Goal: Task Accomplishment & Management: Manage account settings

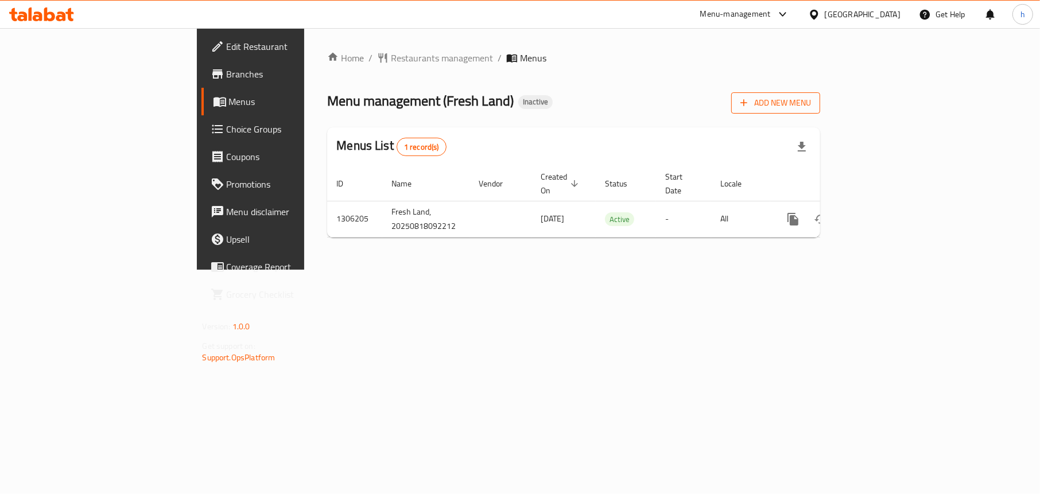
click at [811, 104] on span "Add New Menu" at bounding box center [775, 103] width 71 height 14
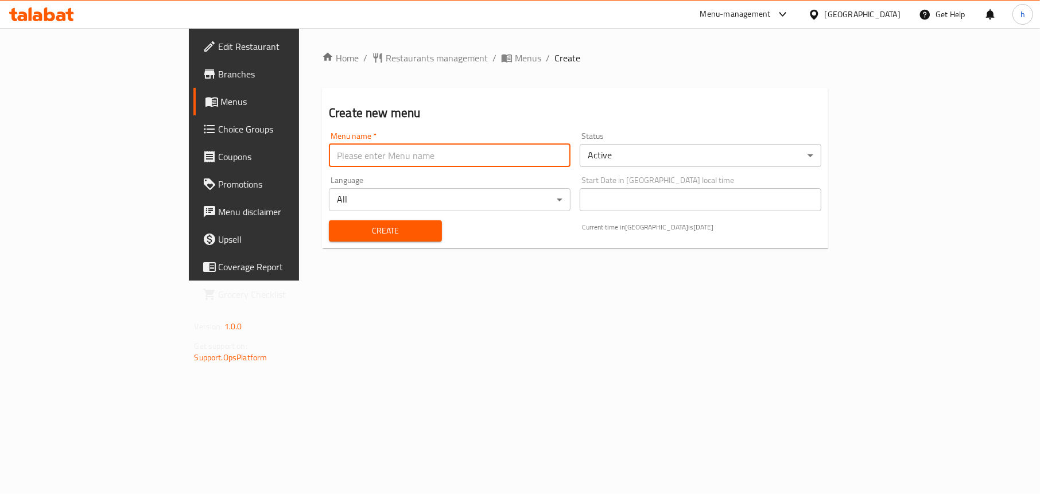
click at [329, 159] on input "text" at bounding box center [450, 155] width 242 height 23
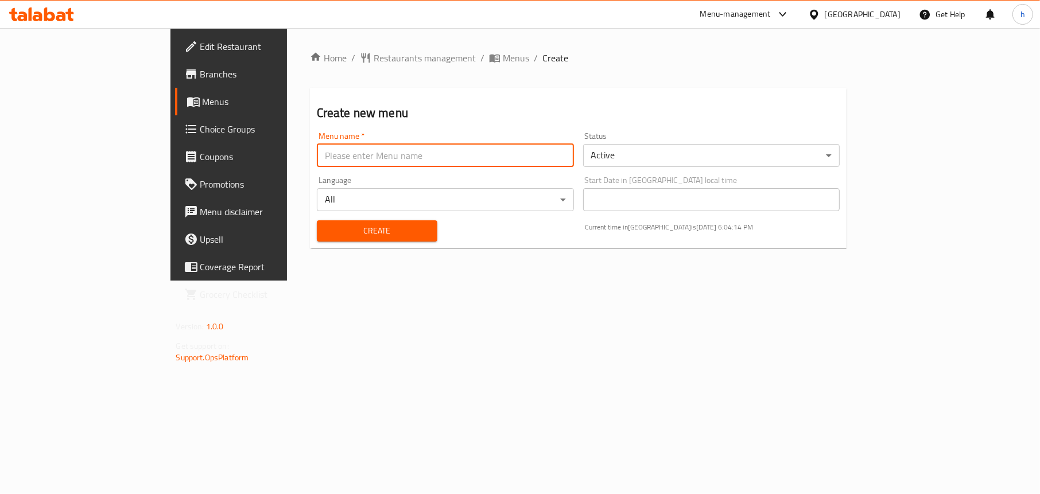
type input "Menu"
click at [326, 235] on span "Create" at bounding box center [377, 231] width 102 height 14
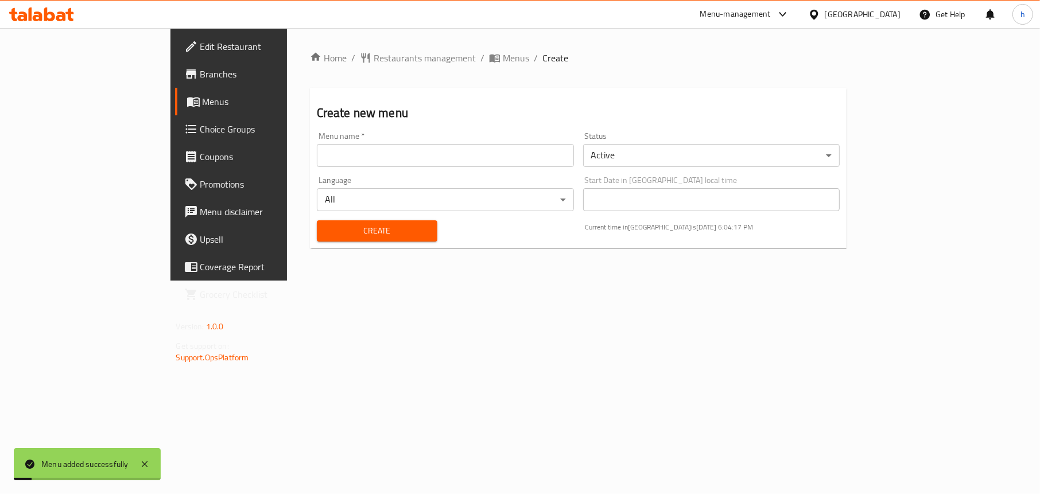
click at [203, 101] on span "Menus" at bounding box center [269, 102] width 133 height 14
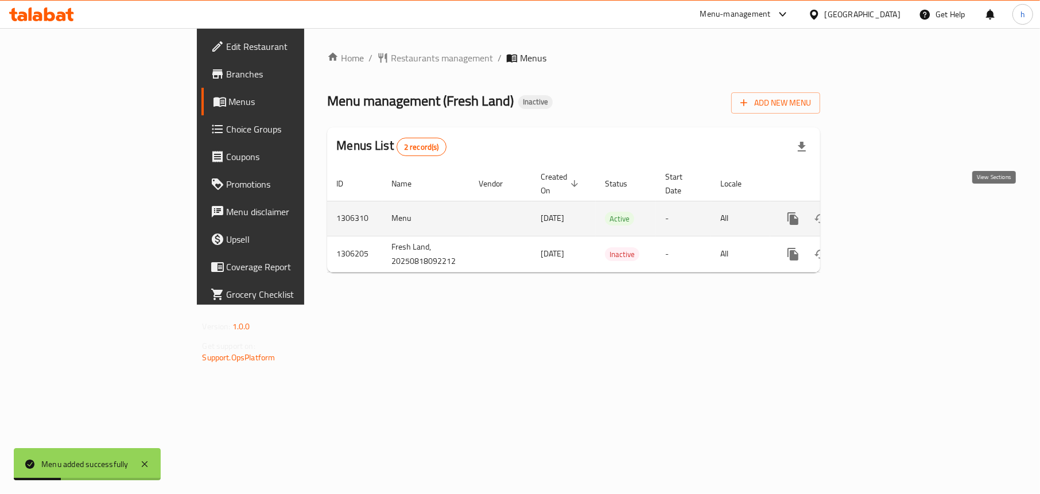
click at [882, 212] on icon "enhanced table" at bounding box center [876, 219] width 14 height 14
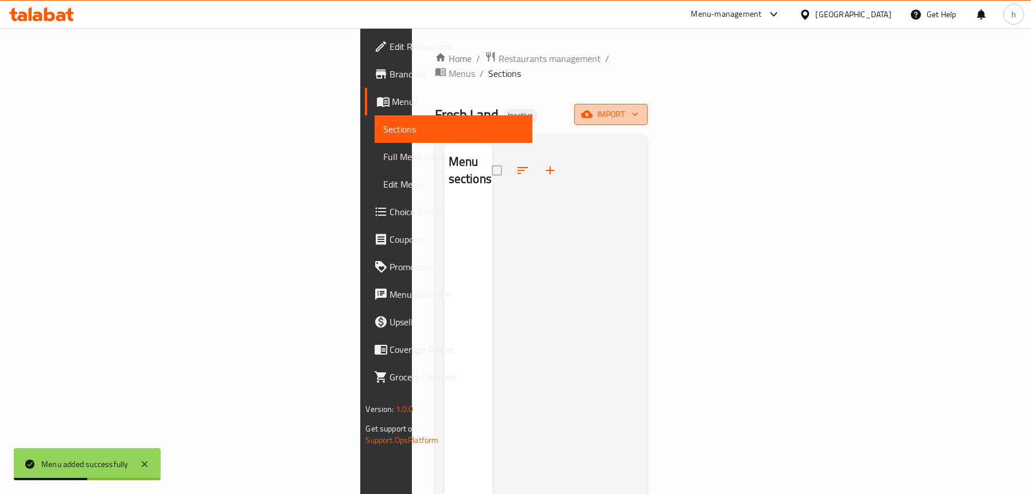
click at [639, 107] on span "import" at bounding box center [610, 114] width 55 height 14
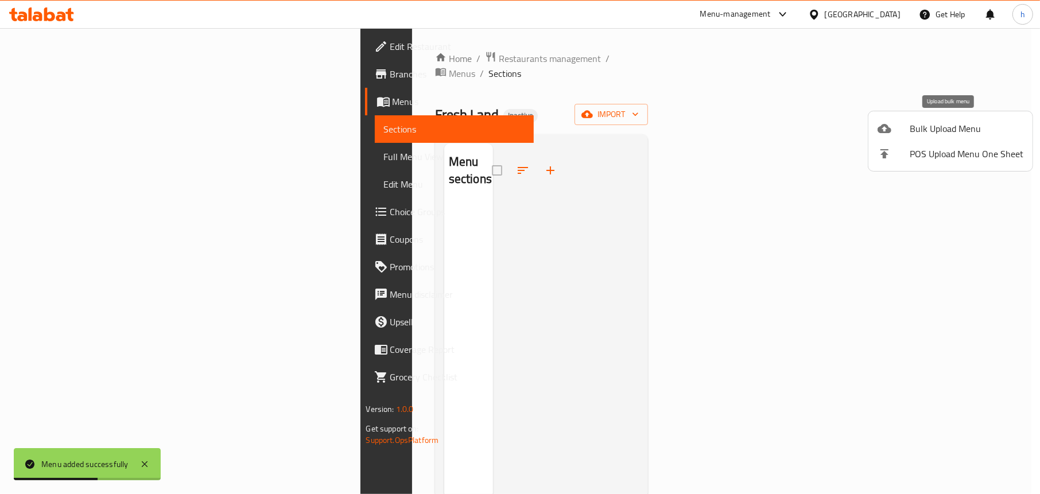
click at [934, 132] on span "Bulk Upload Menu" at bounding box center [966, 129] width 114 height 14
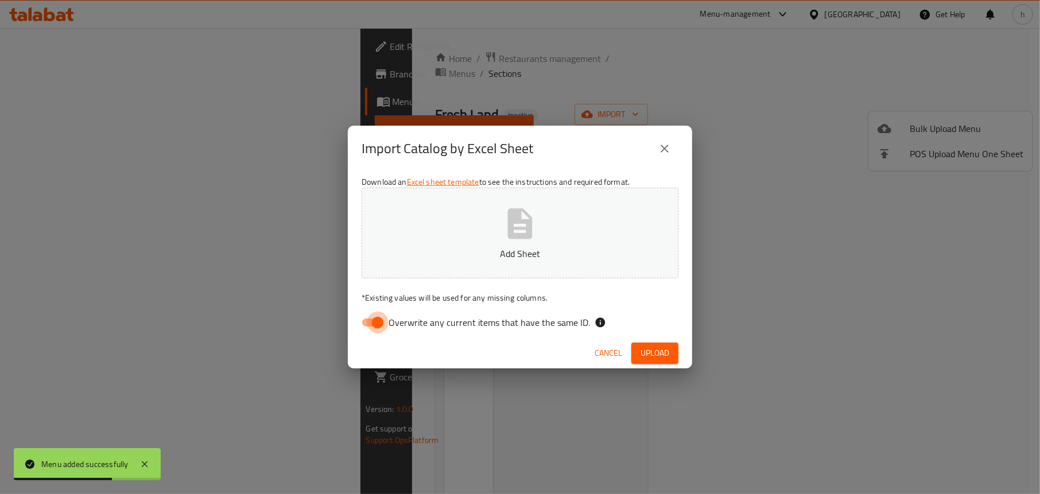
click at [361, 322] on input "Overwrite any current items that have the same ID." at bounding box center [377, 323] width 65 height 22
checkbox input "false"
click at [516, 243] on button "Add Sheet" at bounding box center [519, 233] width 317 height 91
click at [655, 357] on span "Upload" at bounding box center [654, 353] width 29 height 14
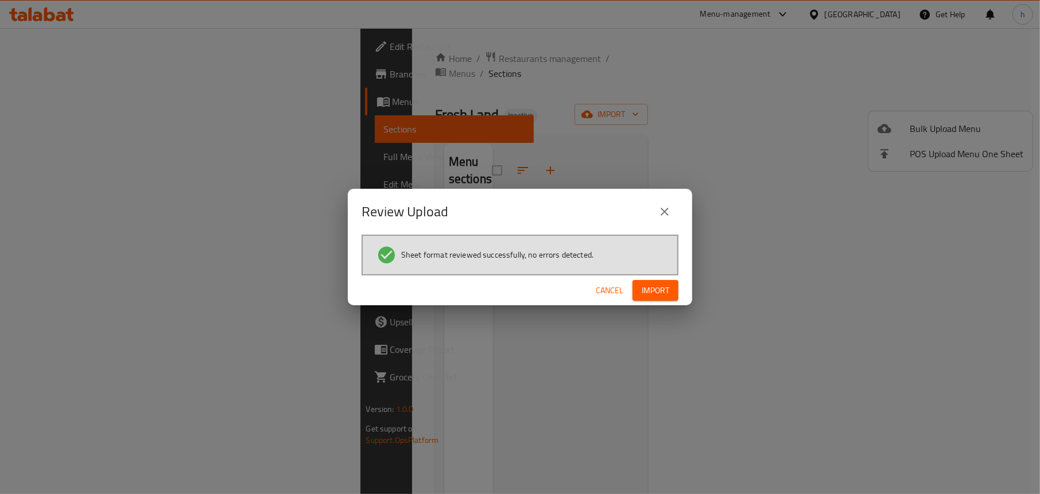
click at [657, 285] on span "Import" at bounding box center [655, 290] width 28 height 14
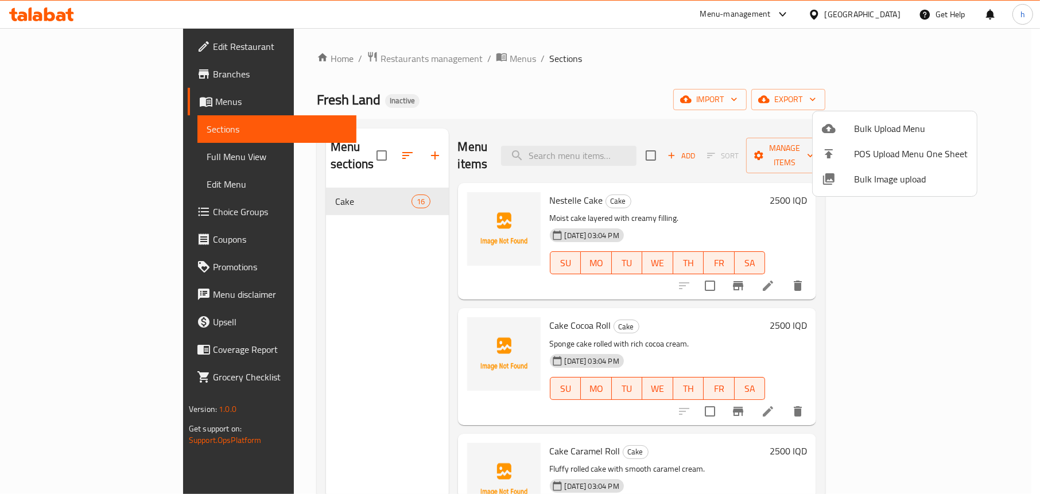
click at [308, 287] on div at bounding box center [520, 247] width 1040 height 494
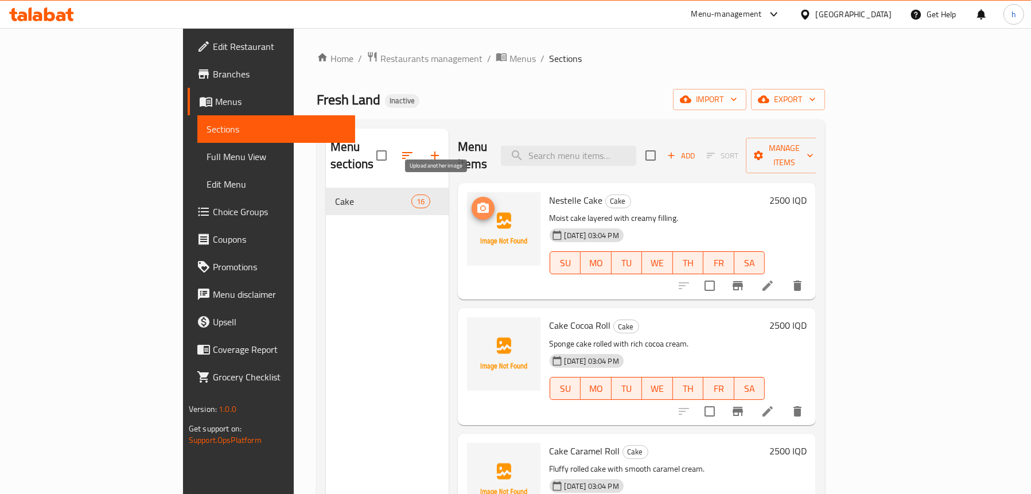
click at [476, 201] on icon "upload picture" at bounding box center [483, 208] width 14 height 14
click at [472, 198] on button "upload picture" at bounding box center [483, 208] width 23 height 23
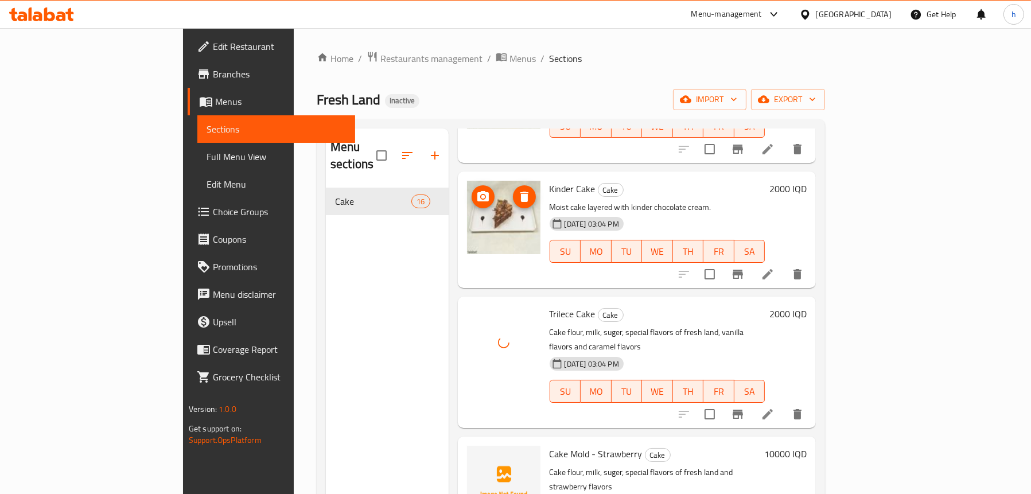
scroll to position [1262, 0]
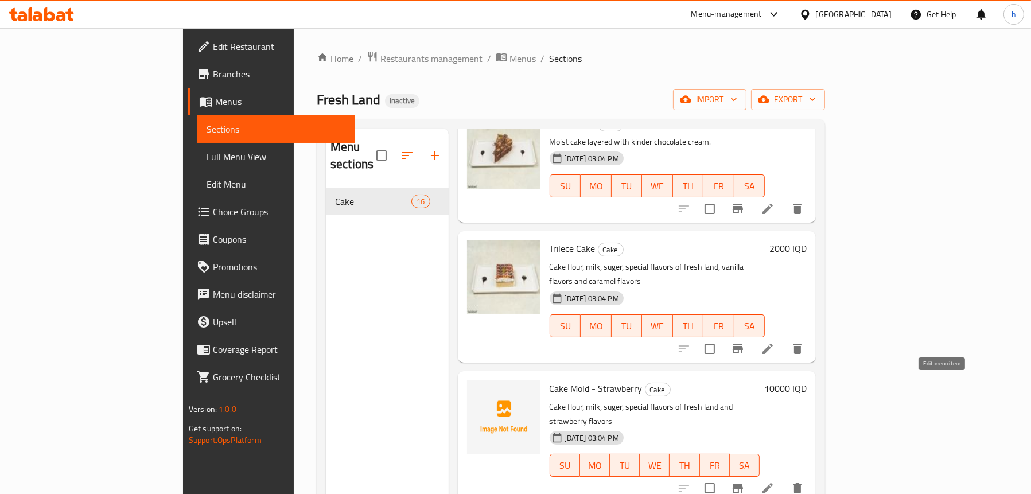
click at [775, 481] on icon at bounding box center [768, 488] width 14 height 14
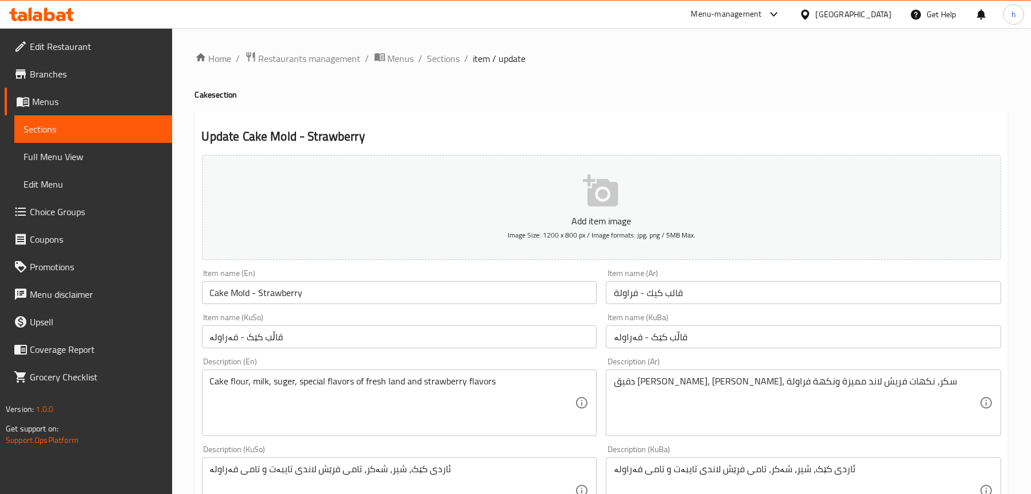
click at [32, 129] on span "Sections" at bounding box center [93, 129] width 139 height 14
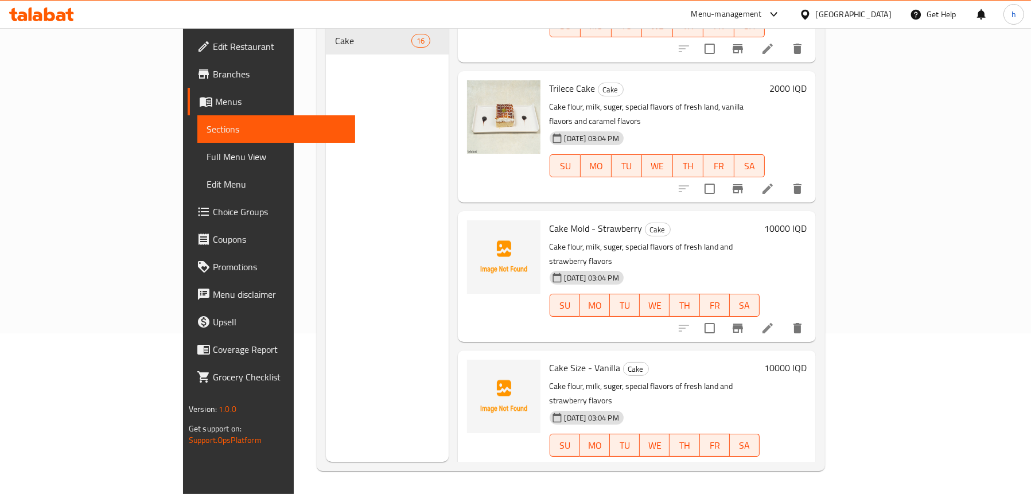
scroll to position [1262, 0]
click at [481, 373] on circle "upload picture" at bounding box center [482, 374] width 3 height 3
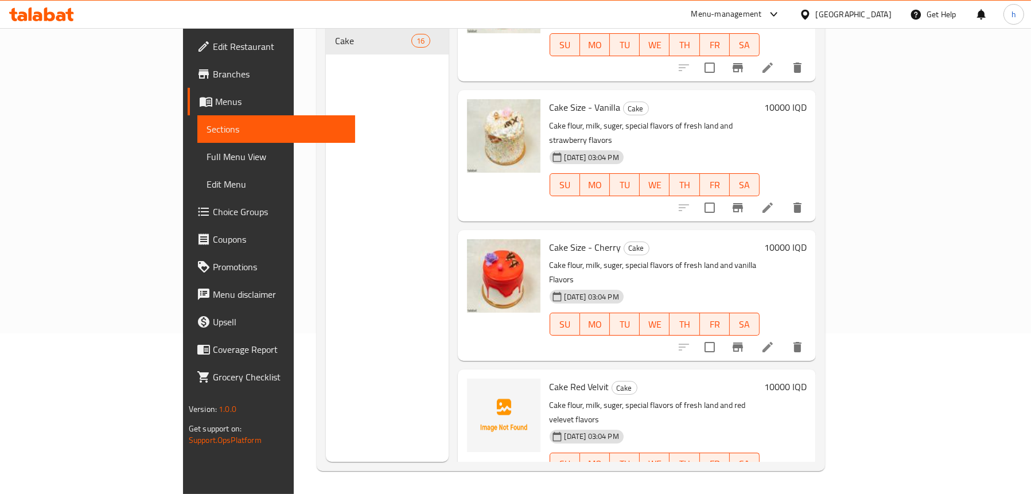
scroll to position [1539, 0]
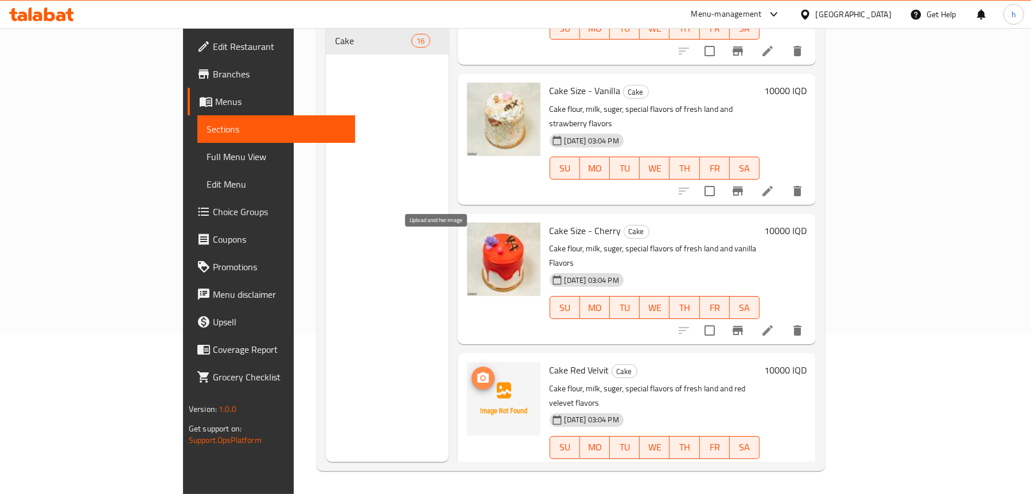
click at [477, 372] on icon "upload picture" at bounding box center [482, 377] width 11 height 10
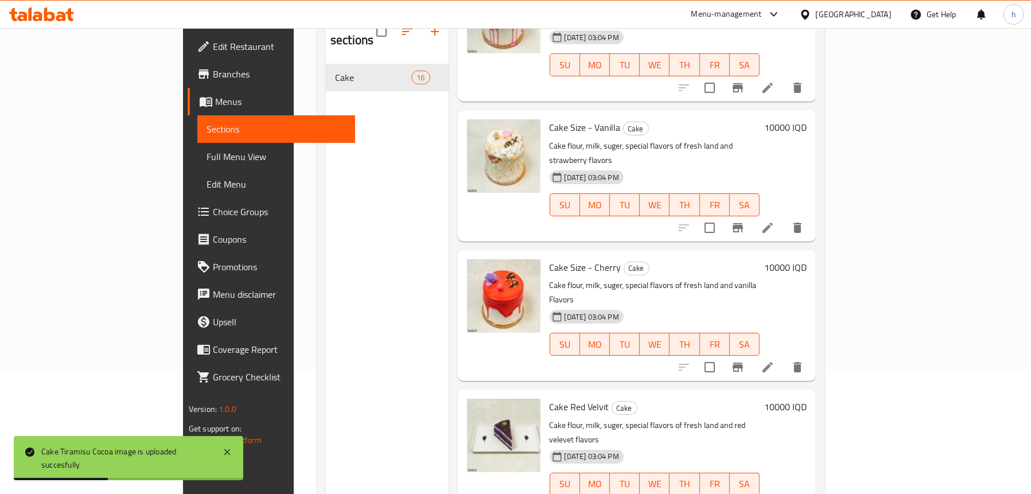
scroll to position [0, 0]
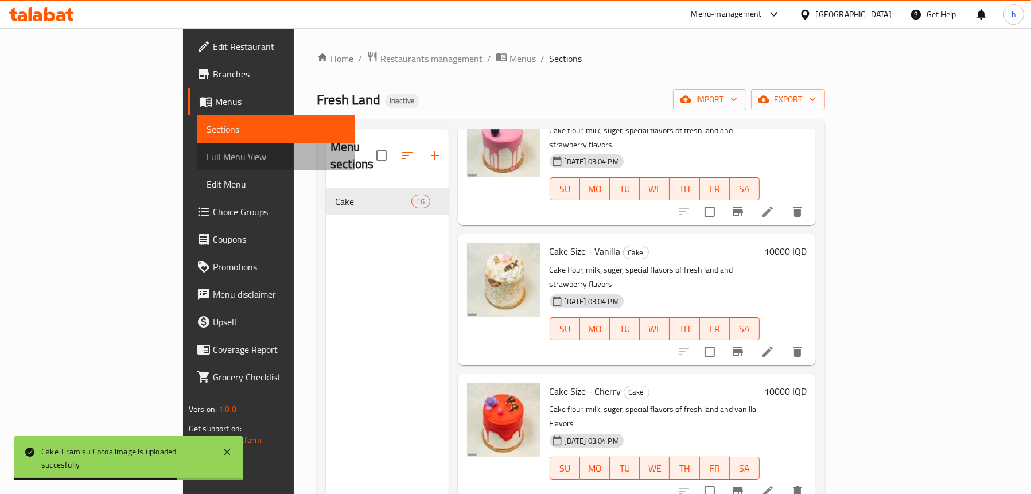
click at [207, 150] on span "Full Menu View" at bounding box center [276, 157] width 139 height 14
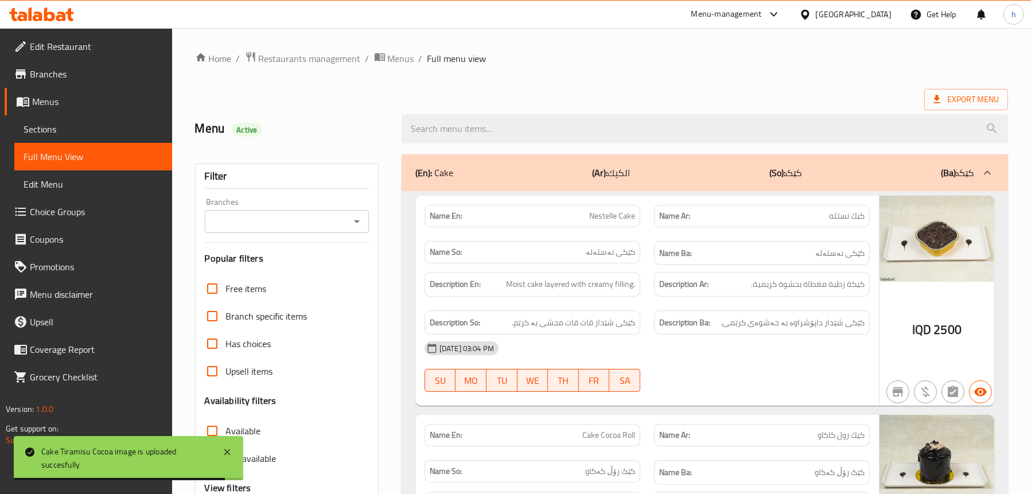
click at [360, 216] on icon "Open" at bounding box center [357, 222] width 14 height 14
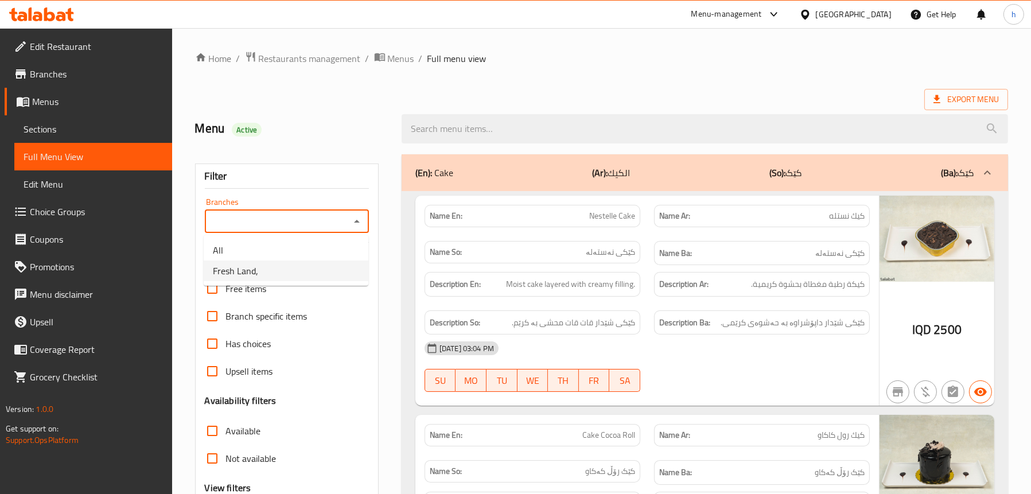
click at [329, 263] on li "Fresh Land," at bounding box center [286, 270] width 165 height 21
type input "Fresh Land,"
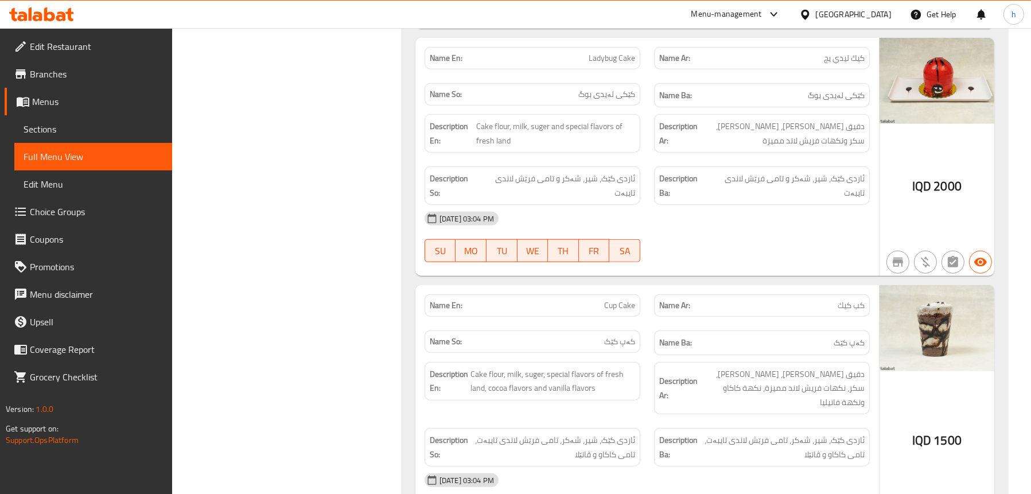
scroll to position [1664, 0]
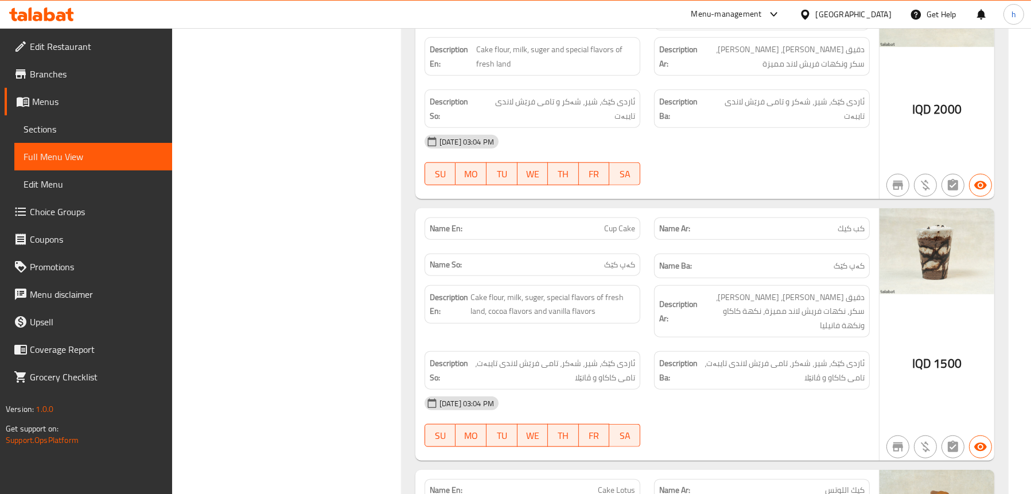
click at [67, 122] on span "Sections" at bounding box center [93, 129] width 139 height 14
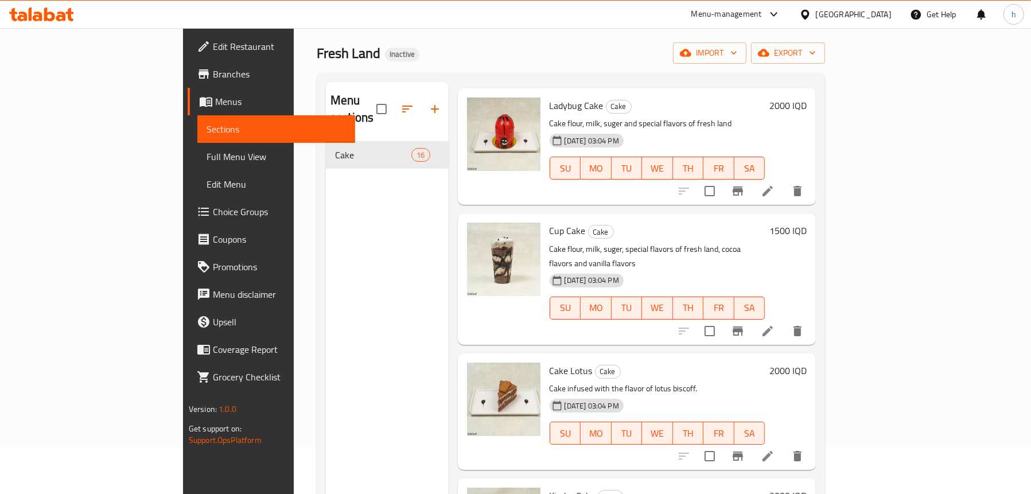
scroll to position [861, 0]
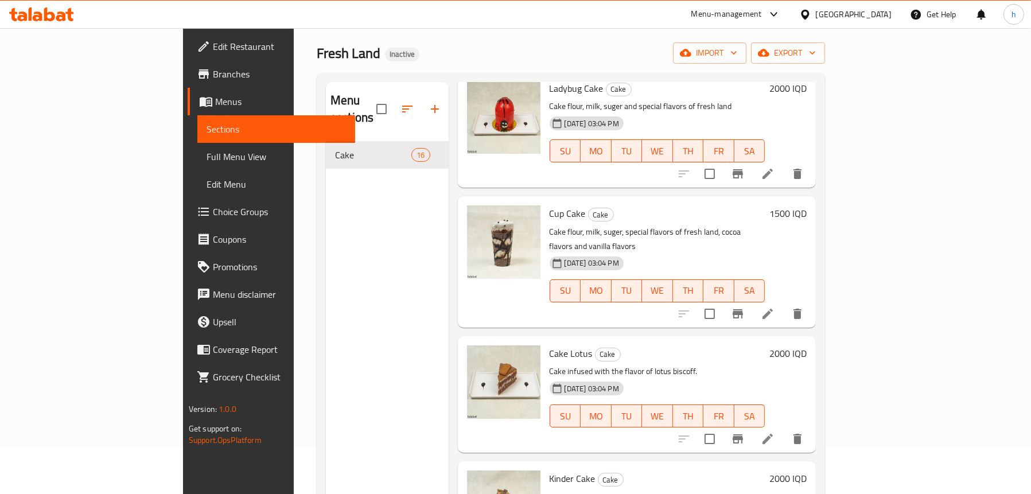
click at [773, 309] on icon at bounding box center [767, 314] width 10 height 10
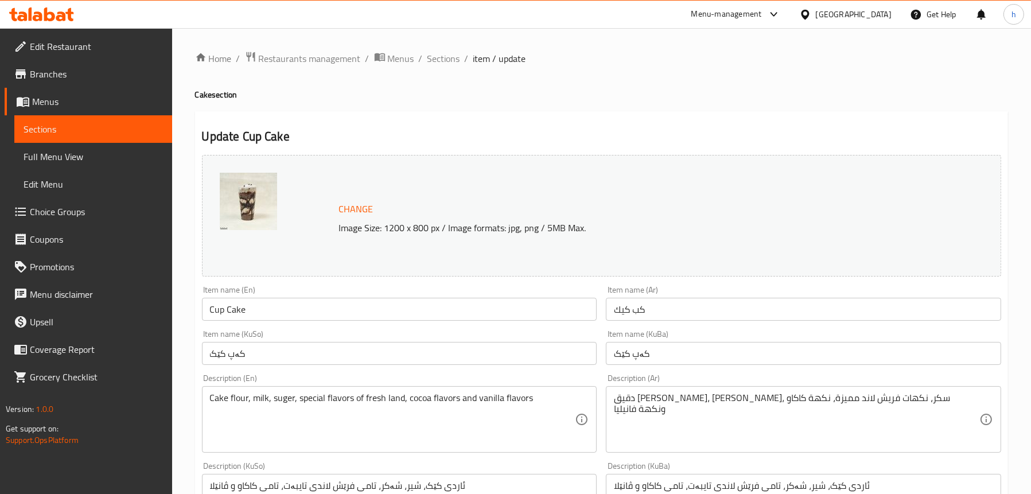
click at [636, 312] on input "كب كيك" at bounding box center [803, 309] width 395 height 23
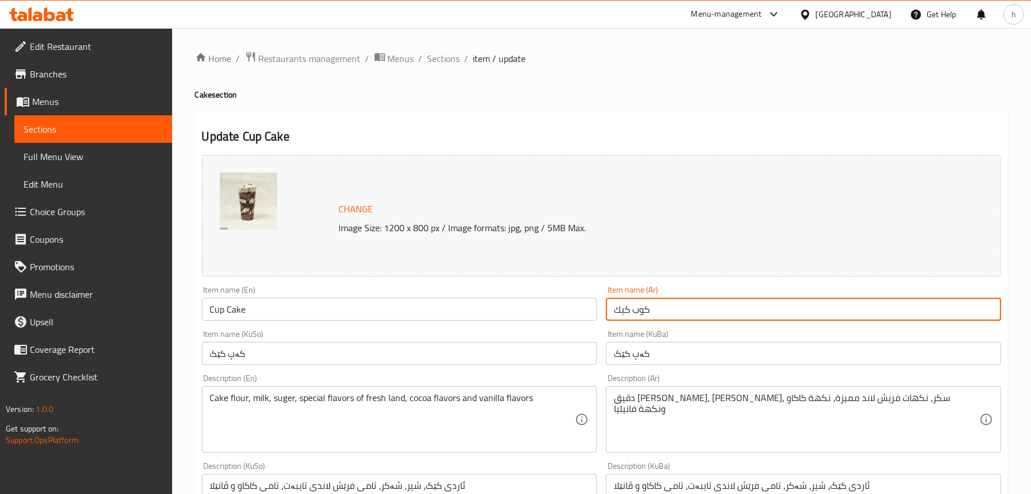
type input "كوب كيك"
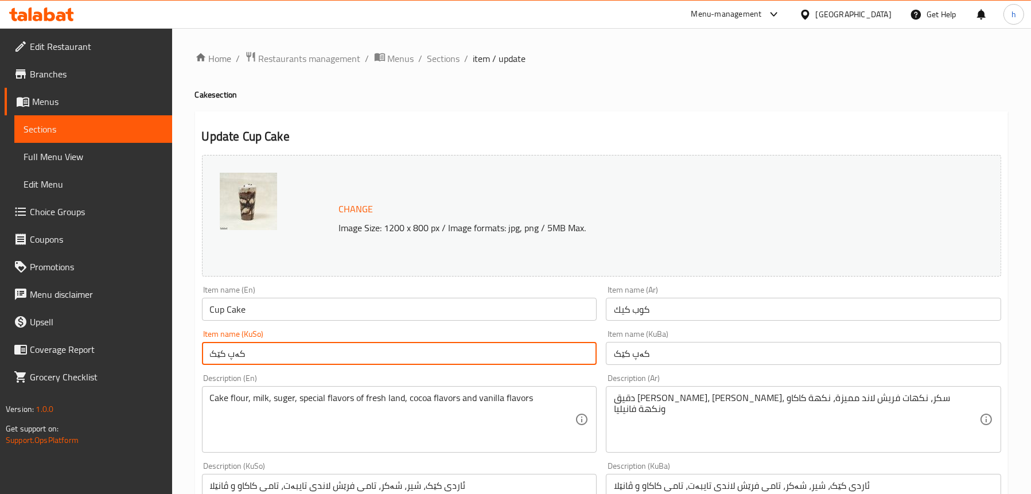
click at [234, 353] on input "کەپ کێک" at bounding box center [399, 353] width 395 height 23
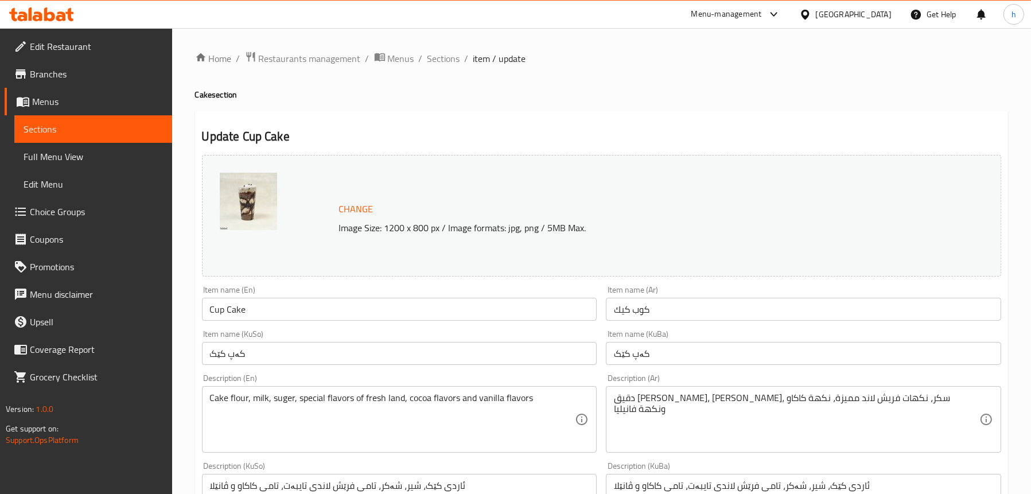
click at [233, 354] on input "کەپ کێک" at bounding box center [399, 353] width 395 height 23
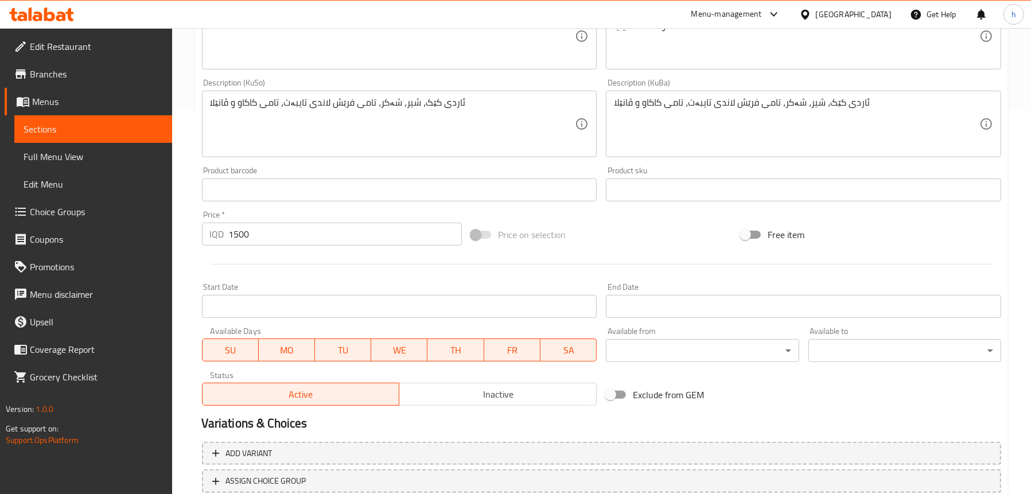
scroll to position [465, 0]
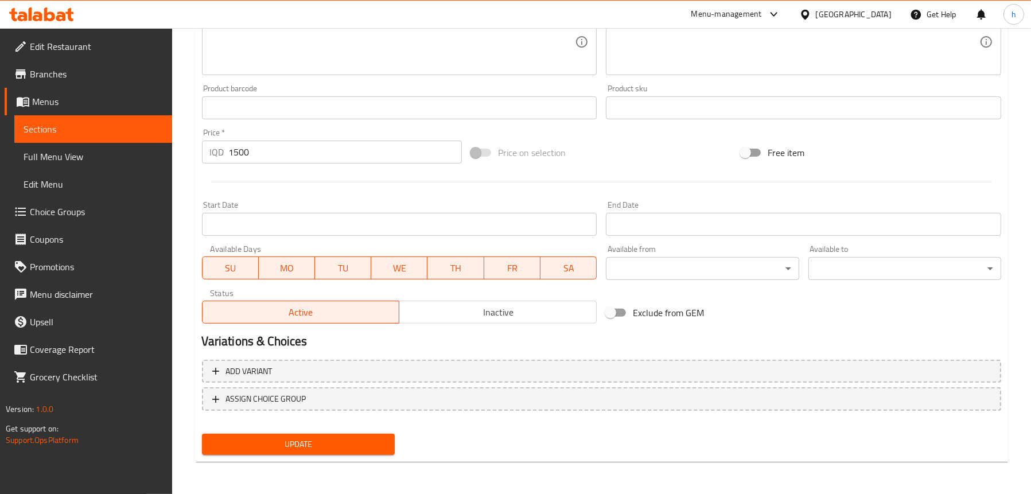
type input "کوپی کێک"
click at [256, 435] on button "Update" at bounding box center [298, 444] width 193 height 21
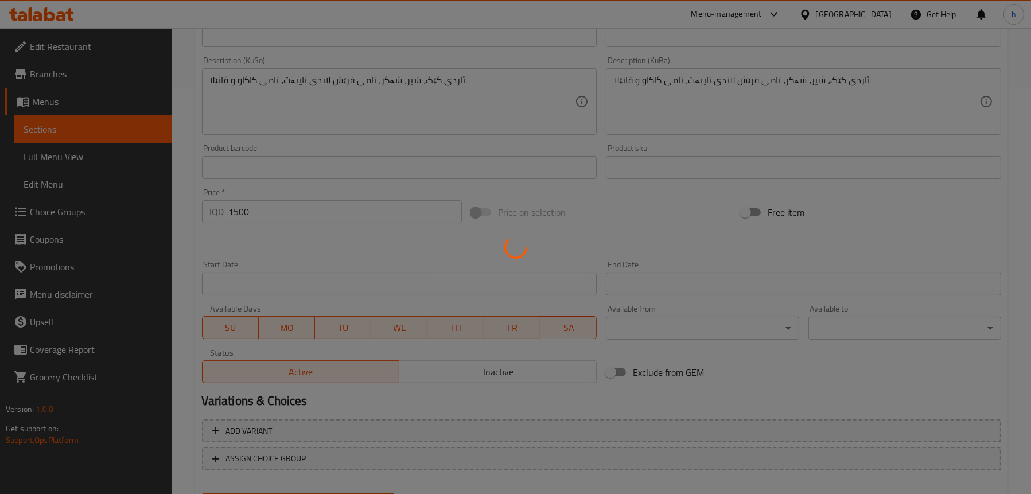
scroll to position [293, 0]
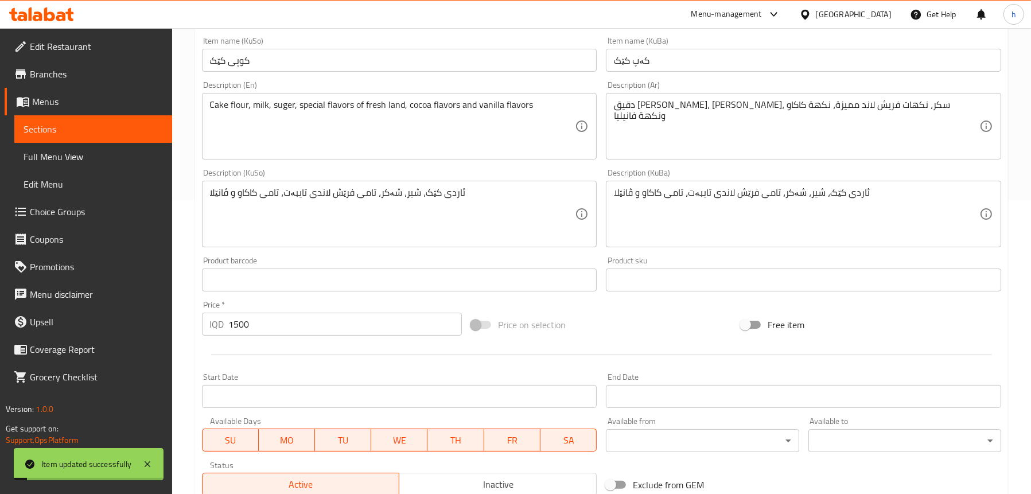
click at [67, 150] on span "Full Menu View" at bounding box center [93, 157] width 139 height 14
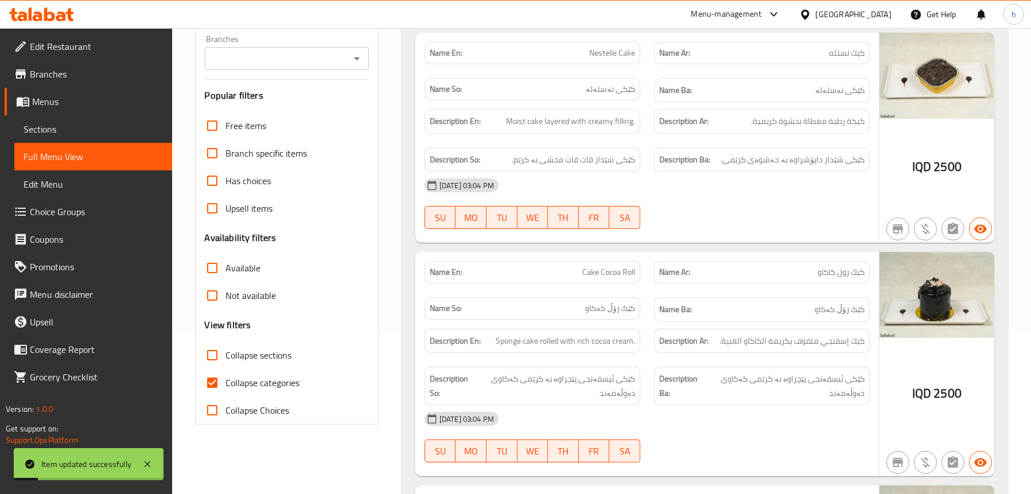
scroll to position [64, 0]
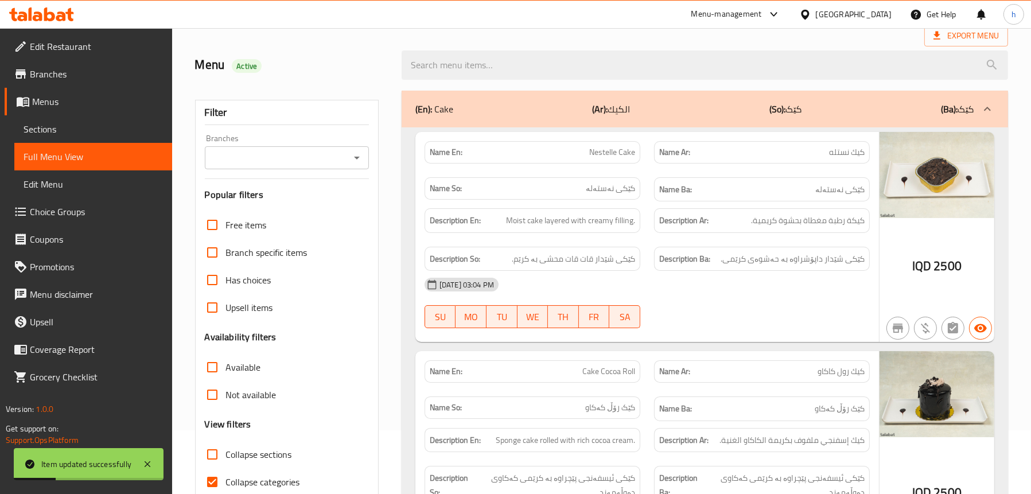
click at [352, 156] on icon "Open" at bounding box center [357, 158] width 14 height 14
click at [290, 208] on li "Fresh Land," at bounding box center [286, 207] width 165 height 21
type input "Fresh Land,"
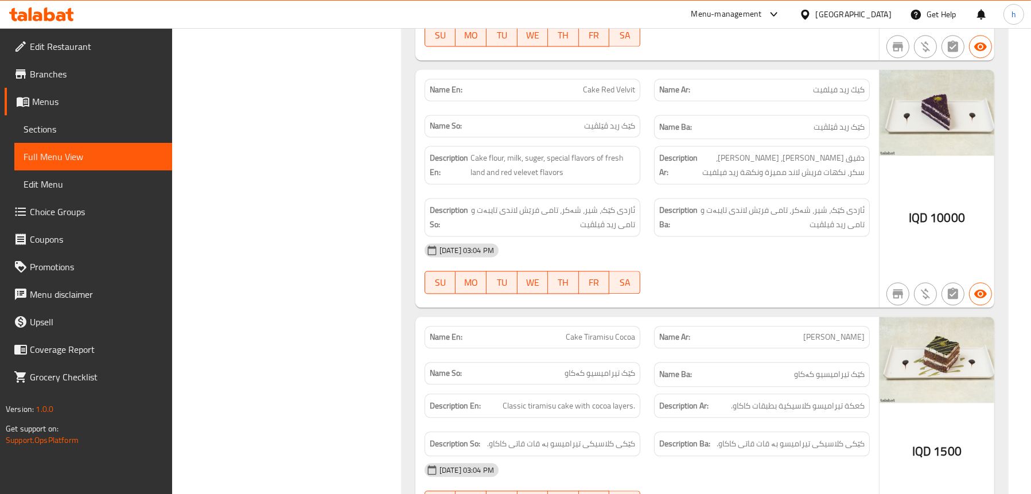
scroll to position [3467, 0]
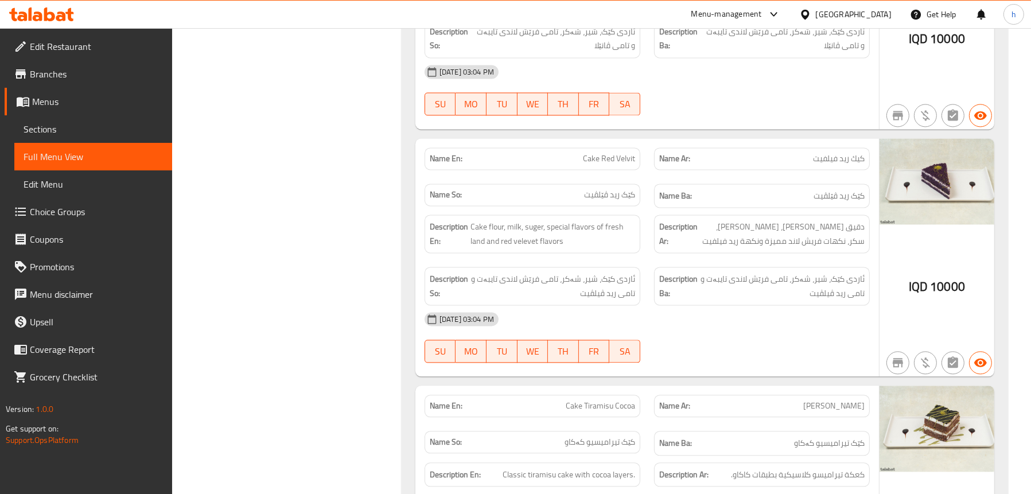
click at [85, 127] on span "Sections" at bounding box center [93, 129] width 139 height 14
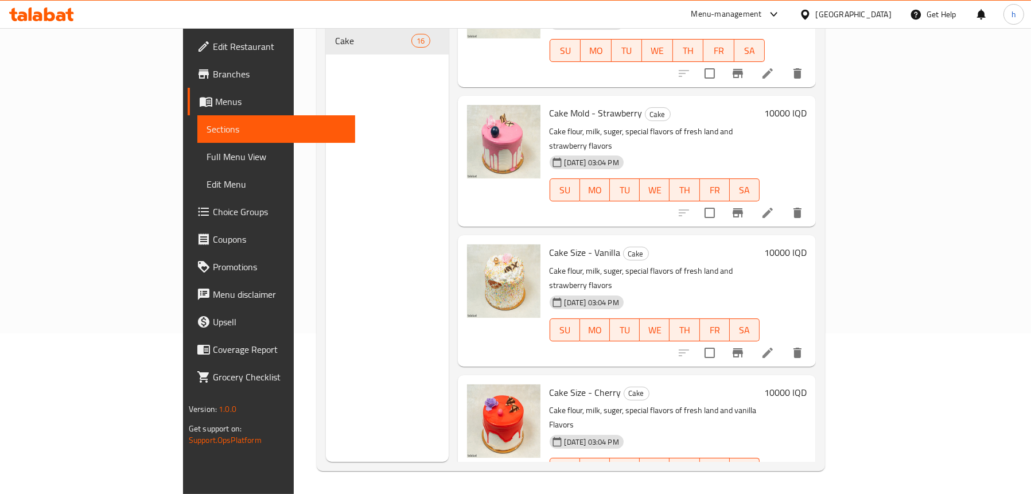
scroll to position [1539, 0]
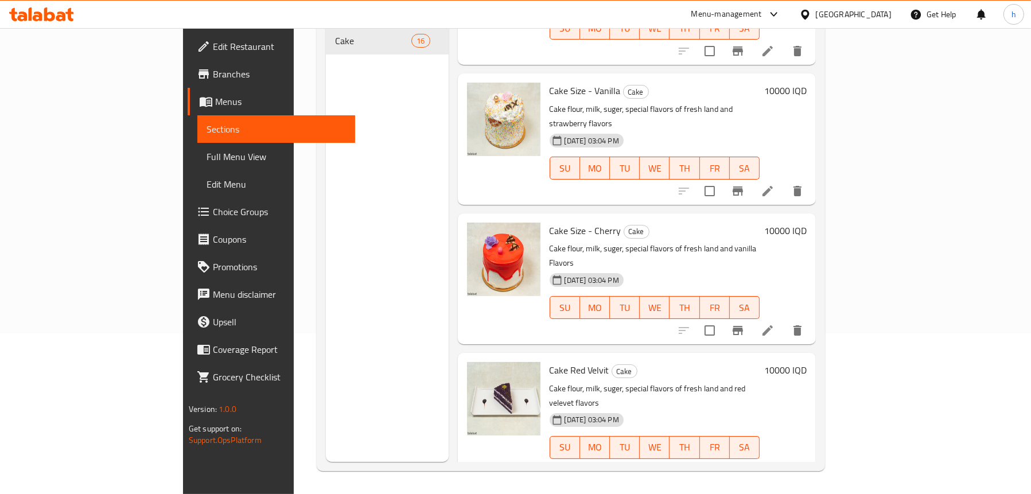
click at [775, 464] on icon at bounding box center [768, 471] width 14 height 14
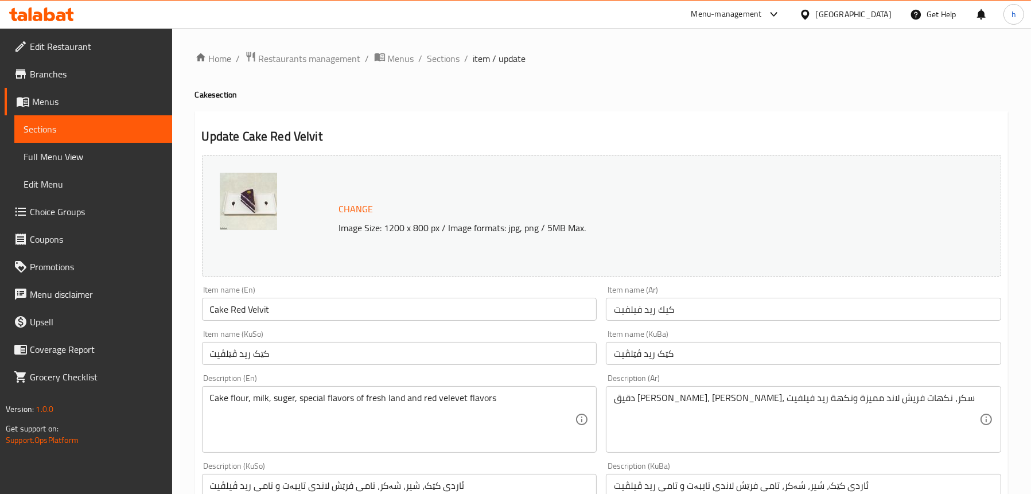
click at [262, 310] on input "Cake Red Velvit" at bounding box center [399, 309] width 395 height 23
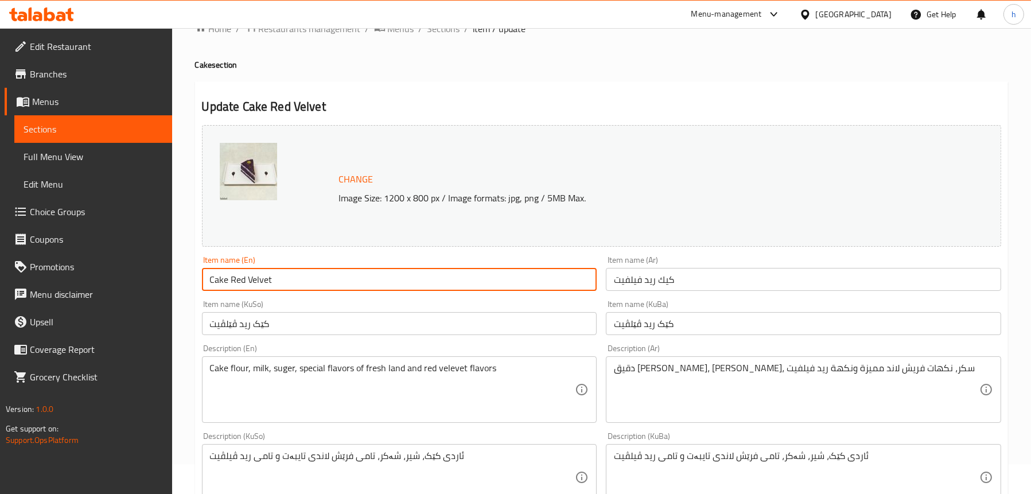
scroll to position [57, 0]
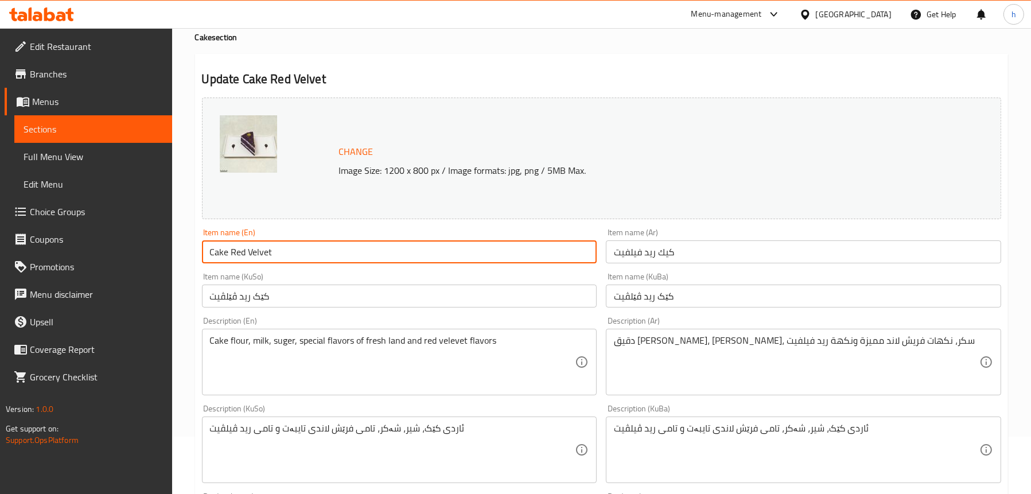
type input "Cake Red Velvet"
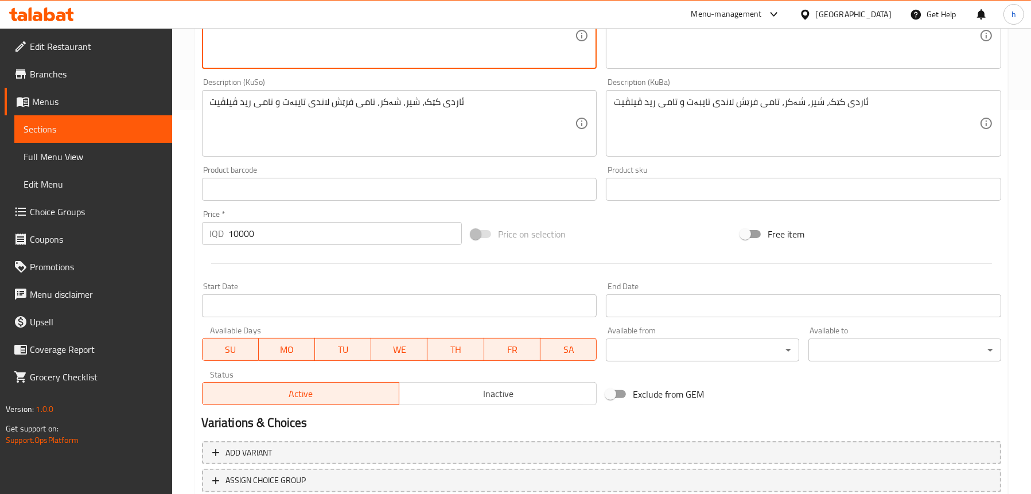
scroll to position [465, 0]
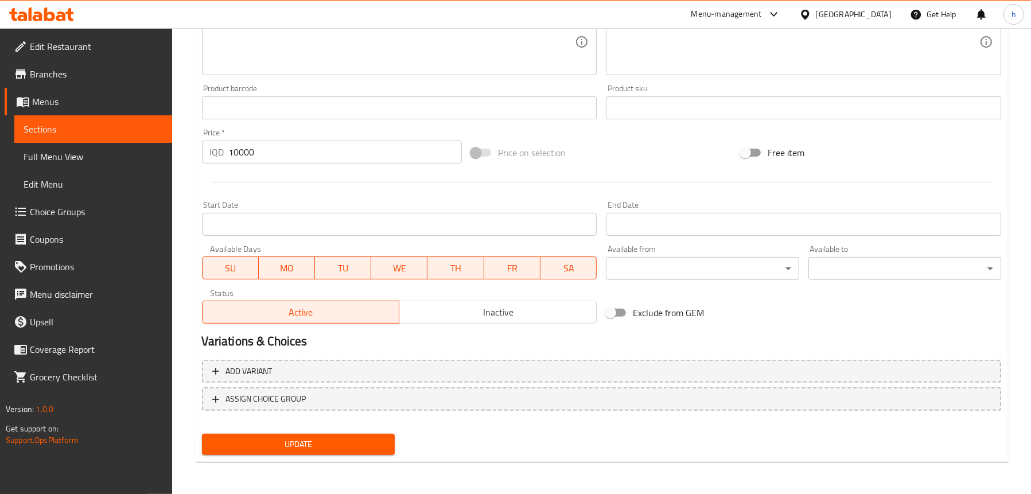
type textarea "Cake flour, milk, suger, special flavors of fresh land and red velvet flavors"
click at [359, 446] on span "Update" at bounding box center [298, 444] width 174 height 14
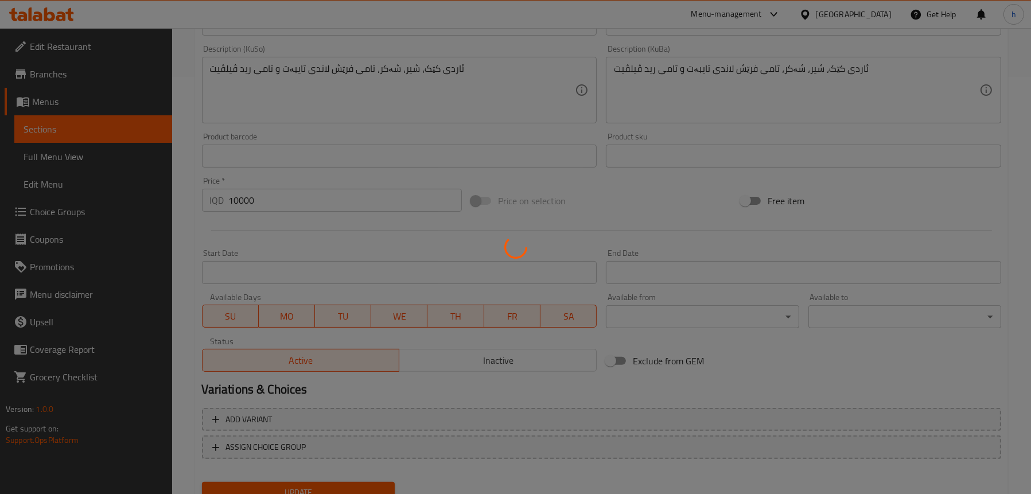
scroll to position [236, 0]
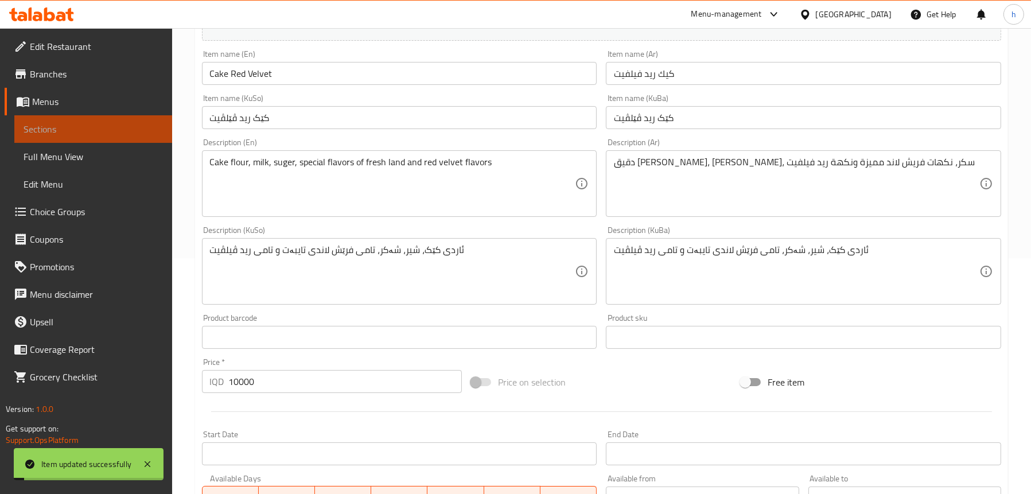
click at [91, 131] on span "Sections" at bounding box center [93, 129] width 139 height 14
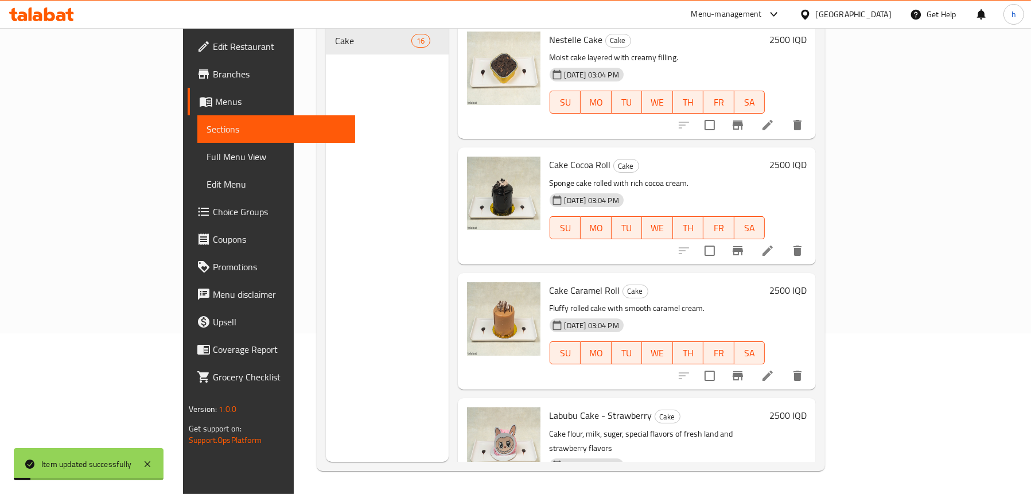
click at [207, 150] on span "Full Menu View" at bounding box center [276, 157] width 139 height 14
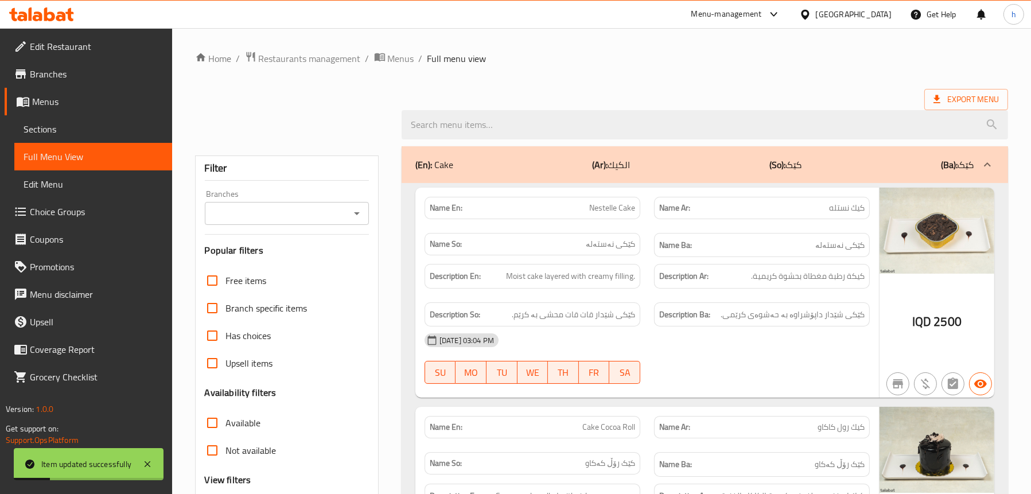
click at [355, 225] on div "Filter Branches Branches Popular filters Free items Branch specific items Has c…" at bounding box center [287, 367] width 184 height 424
click at [354, 212] on icon "Open" at bounding box center [357, 214] width 14 height 14
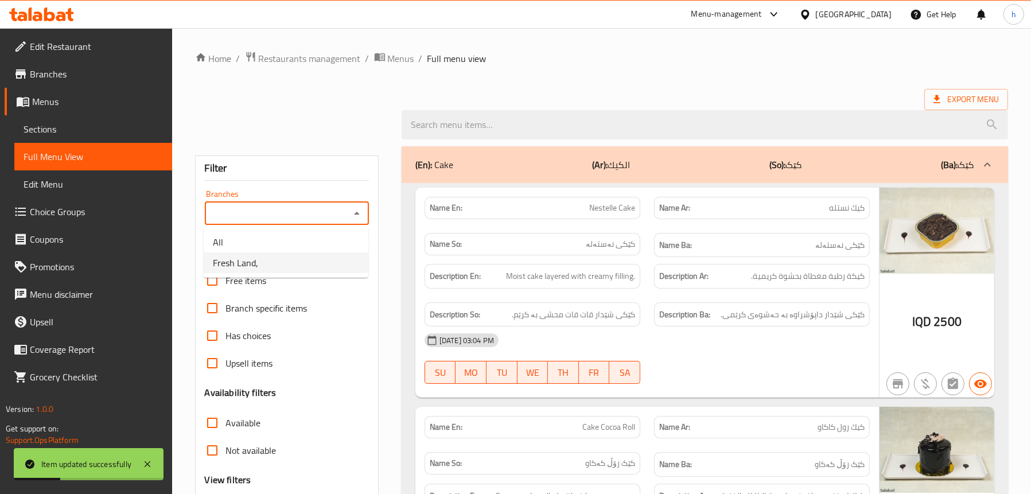
click at [315, 263] on li "Fresh Land," at bounding box center [286, 262] width 165 height 21
type input "Fresh Land,"
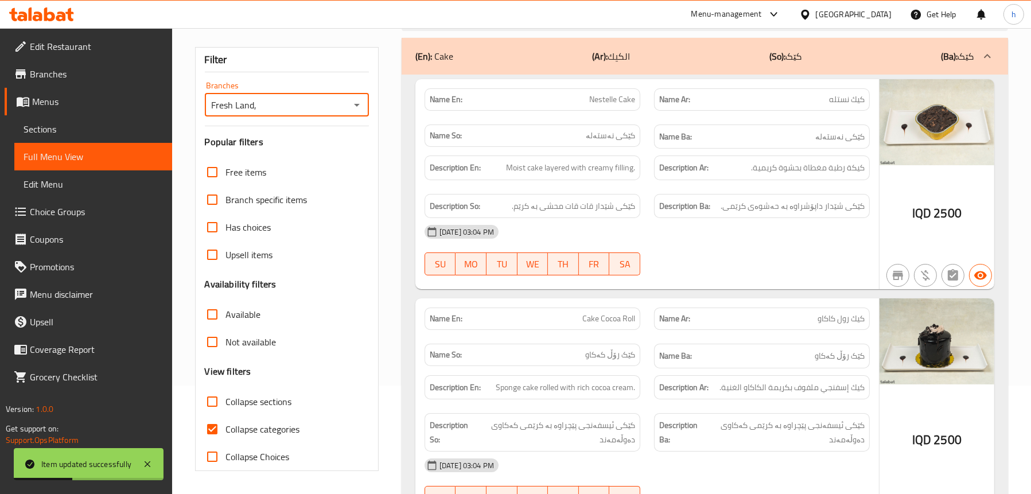
scroll to position [229, 0]
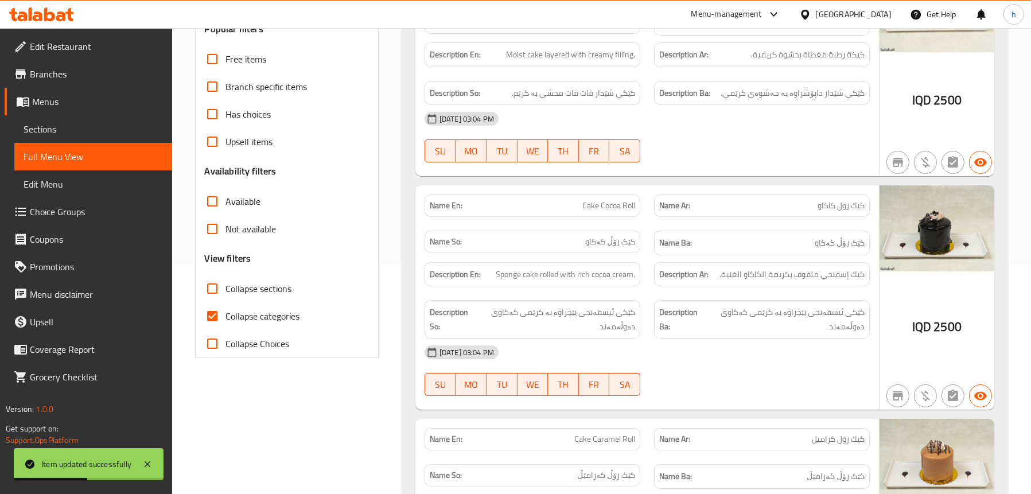
click at [267, 319] on span "Collapse categories" at bounding box center [263, 316] width 74 height 14
click at [226, 319] on input "Collapse categories" at bounding box center [213, 316] width 28 height 28
checkbox input "false"
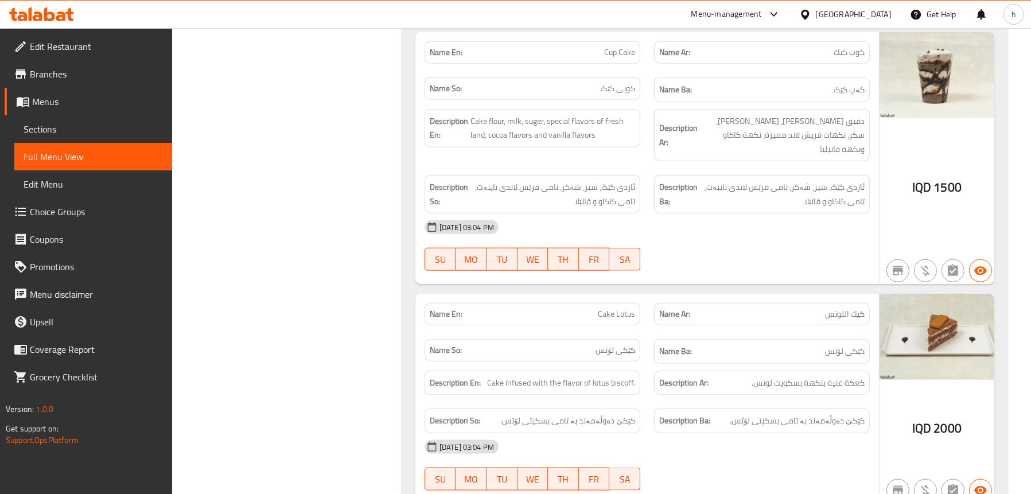
scroll to position [1861, 0]
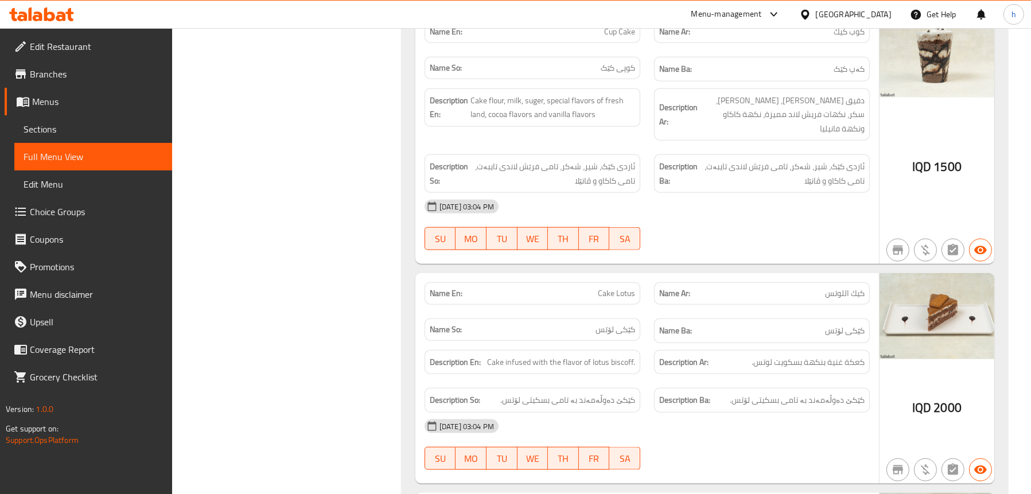
click at [82, 119] on link "Sections" at bounding box center [93, 129] width 158 height 28
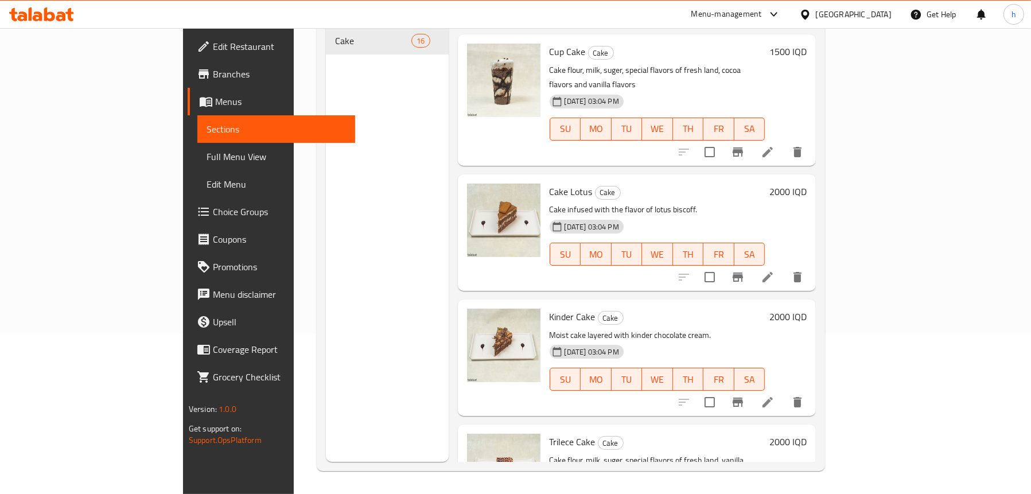
scroll to position [908, 0]
click at [775, 270] on icon at bounding box center [768, 277] width 14 height 14
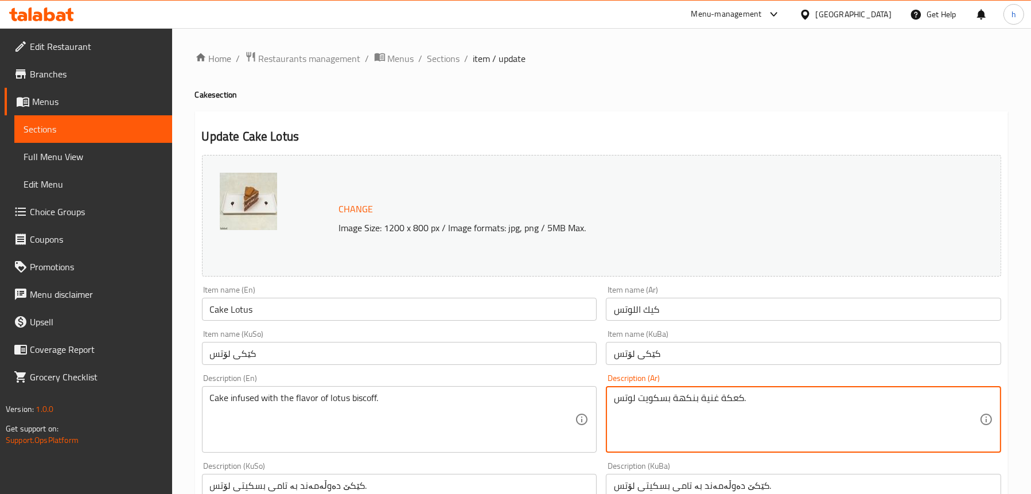
click at [659, 400] on textarea "كعكة غنية بنكهة بسكويت لوتس." at bounding box center [796, 419] width 365 height 55
click at [721, 399] on textarea "كعكة غنية بنكهة لوتس." at bounding box center [796, 419] width 365 height 55
click at [653, 394] on textarea "كعكة غنية بنكهة لوتس. [GEOGRAPHIC_DATA]" at bounding box center [796, 419] width 365 height 55
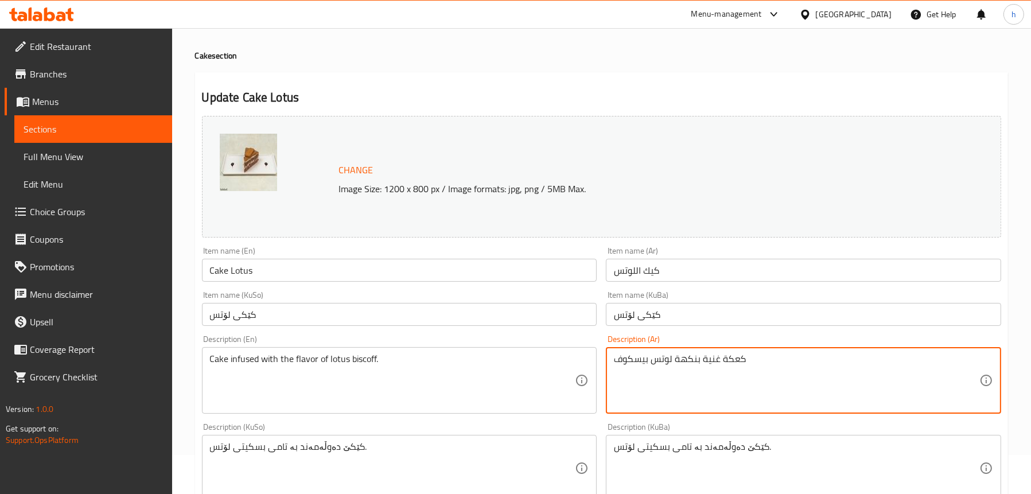
scroll to position [57, 0]
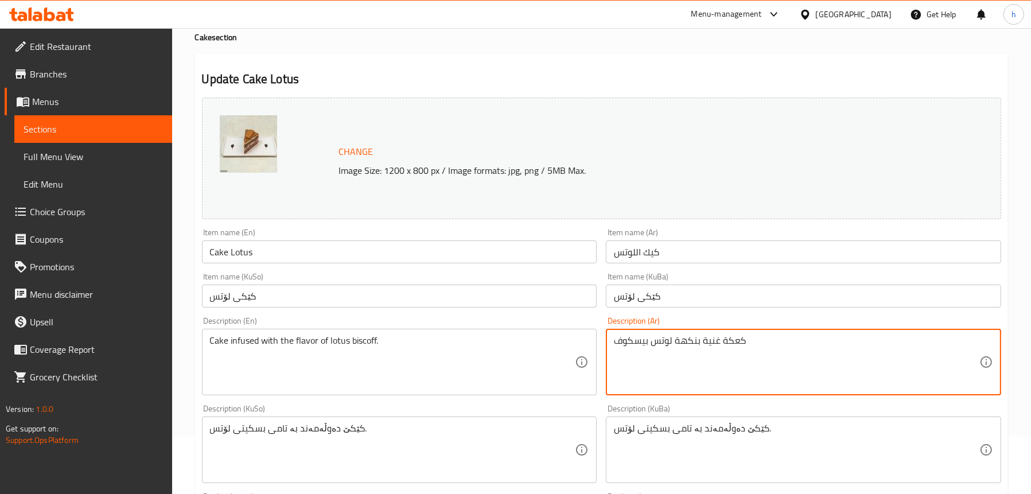
type textarea "كعكة غنية بنكهة لوتس بيسكوف"
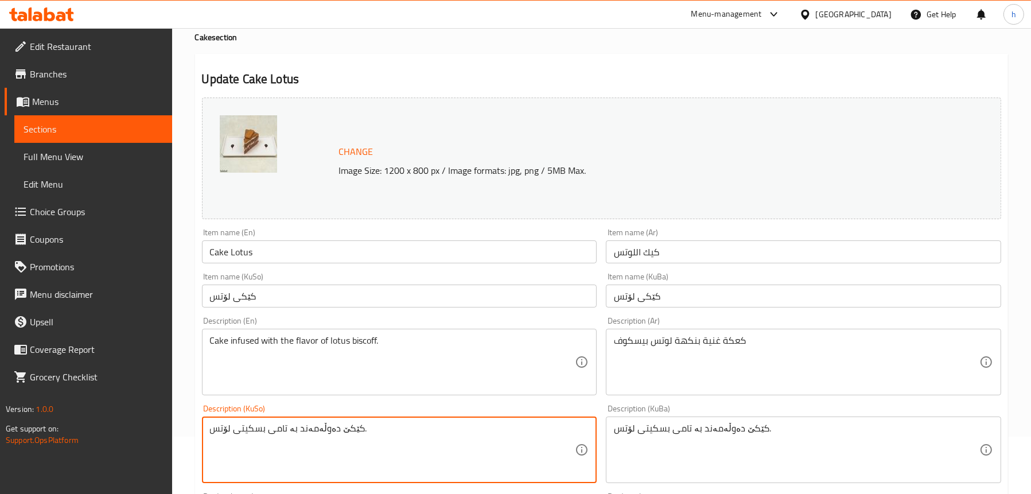
click at [251, 429] on textarea "کێکێ دەوڵەمەند بە تامی بسکیتی لۆتس." at bounding box center [392, 450] width 365 height 55
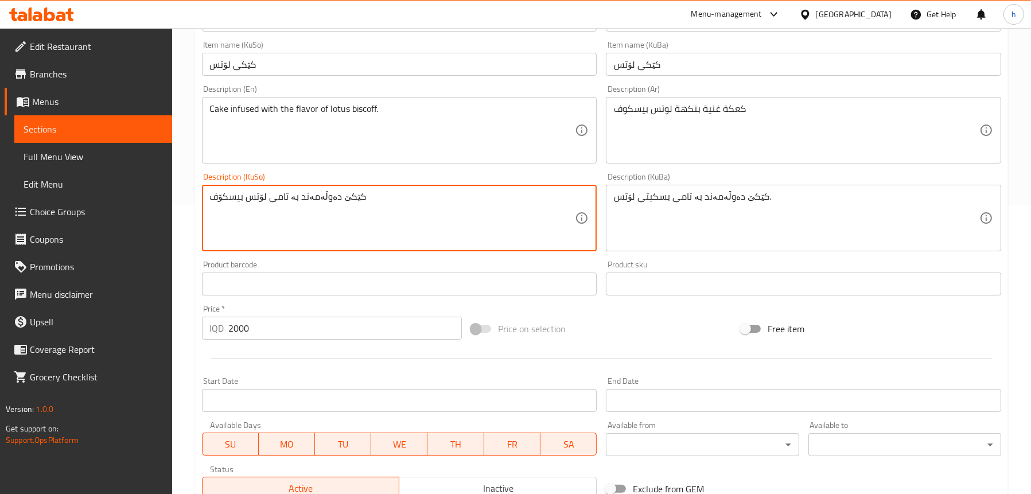
scroll to position [459, 0]
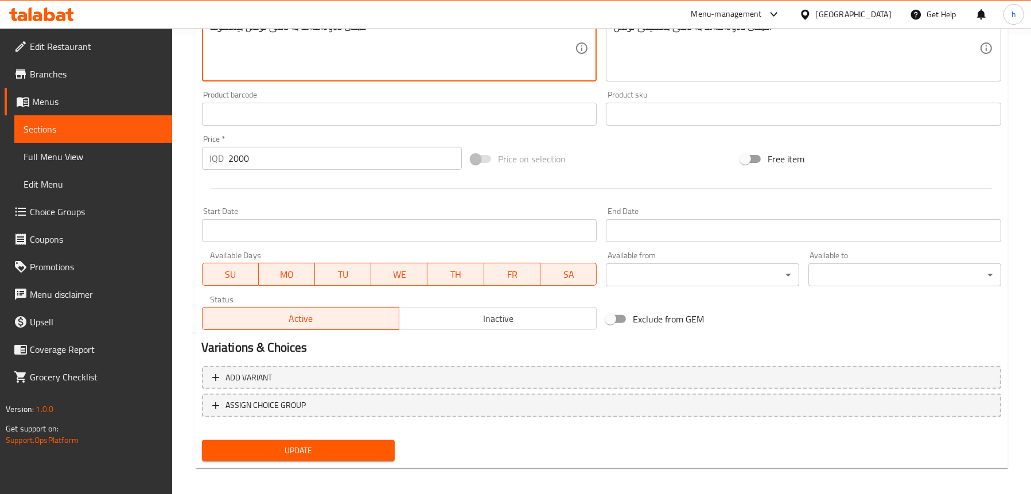
type textarea "کێکێ دەوڵەمەند بە تامی لۆتس بیسکۆف"
click at [328, 453] on span "Update" at bounding box center [298, 450] width 174 height 14
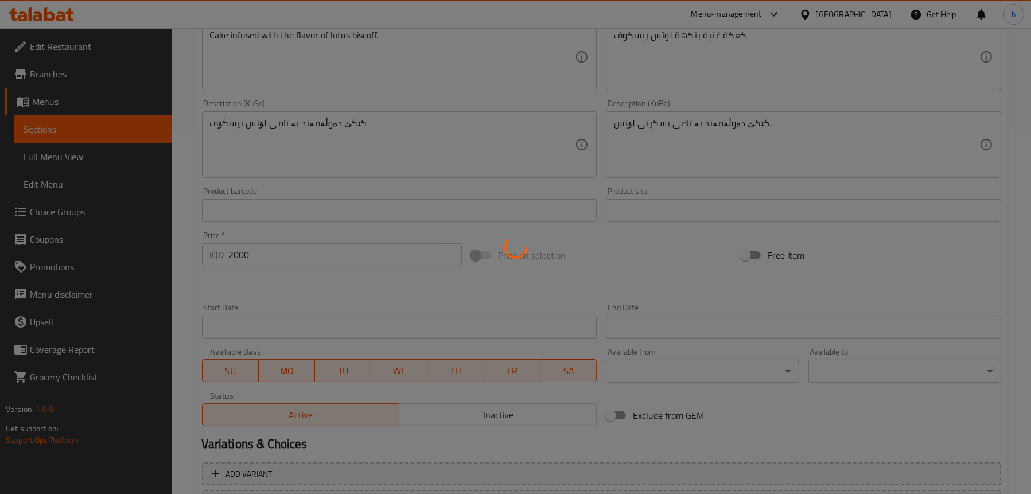
scroll to position [287, 0]
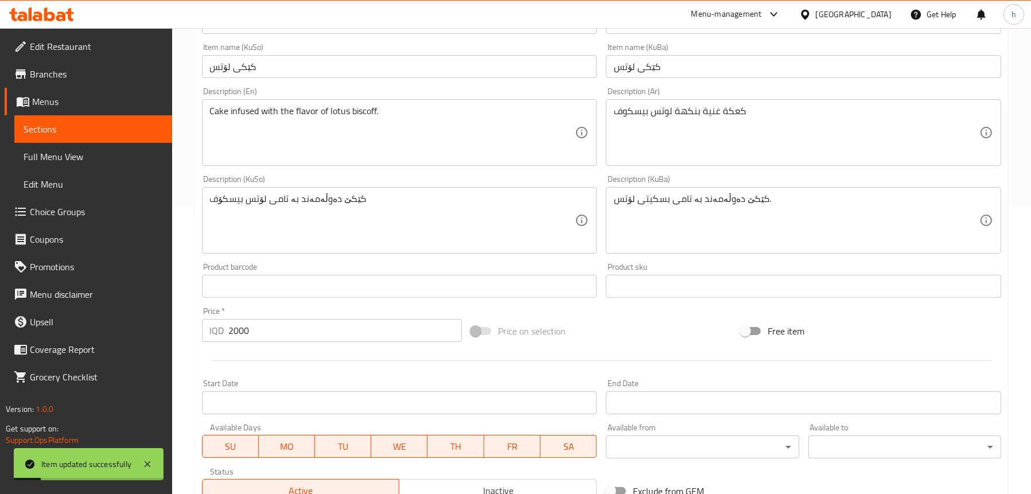
click at [63, 154] on span "Full Menu View" at bounding box center [93, 157] width 139 height 14
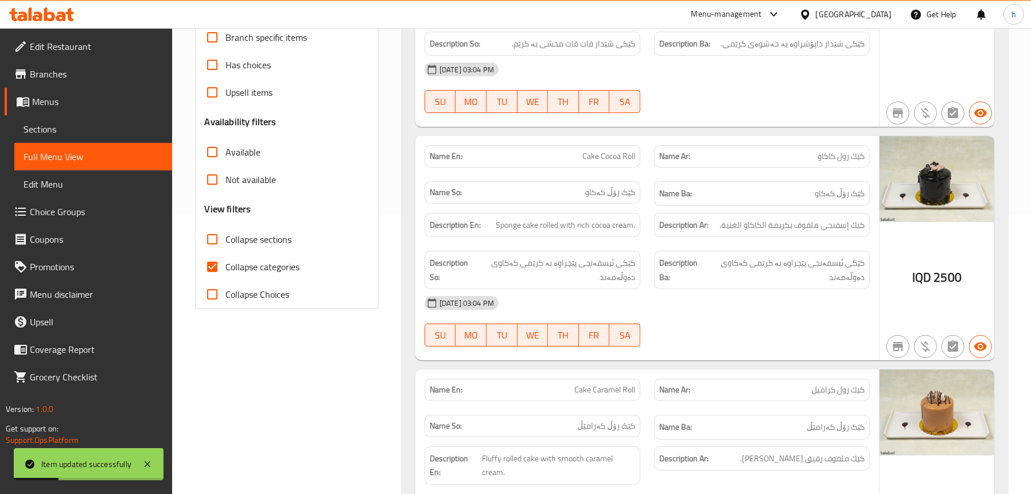
scroll to position [57, 0]
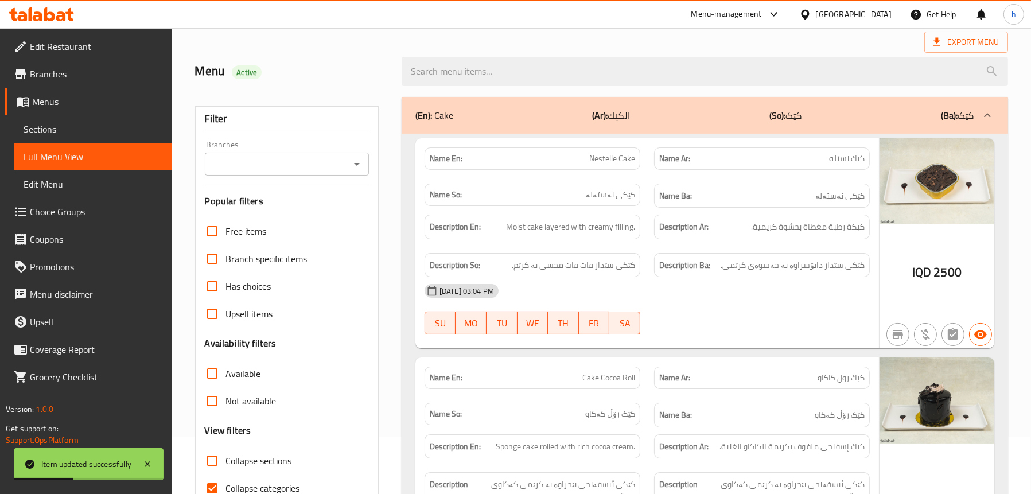
click at [362, 159] on icon "Open" at bounding box center [357, 164] width 14 height 14
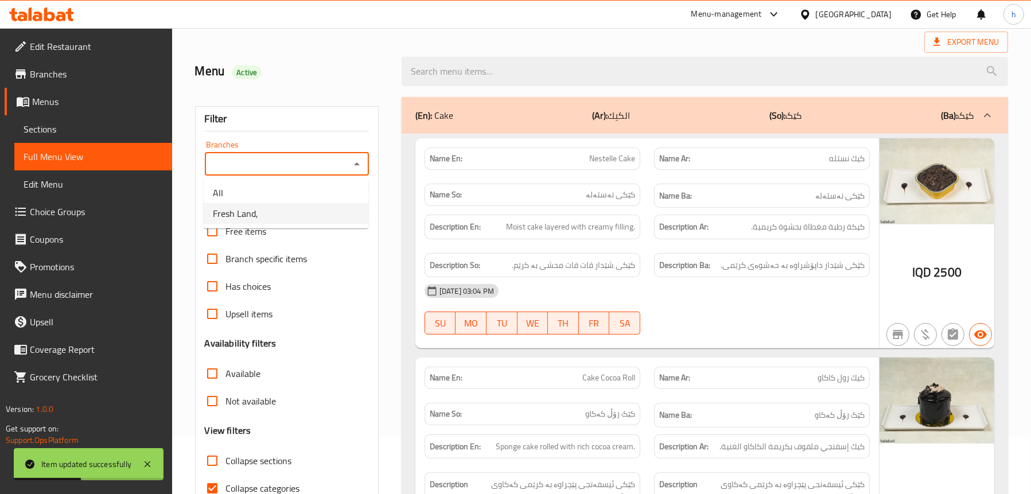
click at [320, 208] on li "Fresh Land," at bounding box center [286, 213] width 165 height 21
type input "Fresh Land,"
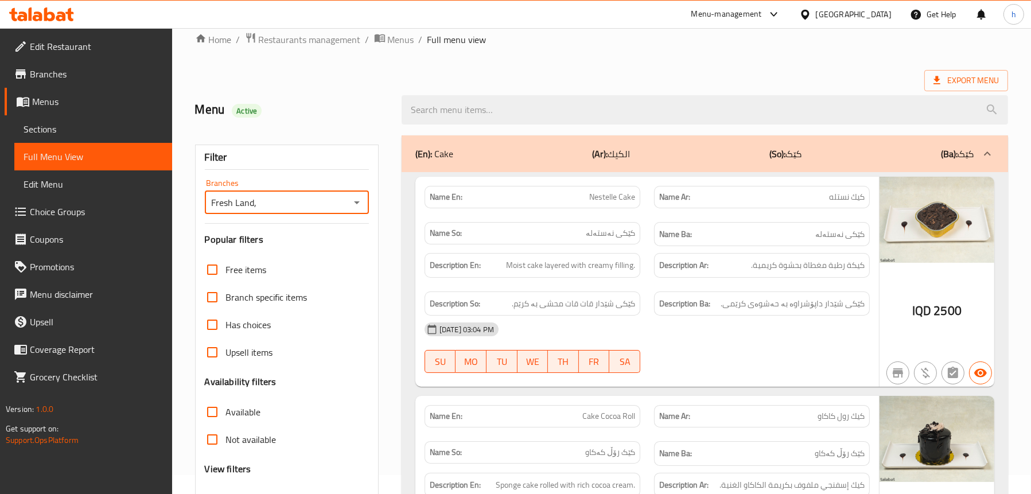
scroll to position [0, 0]
